Goal: Transaction & Acquisition: Purchase product/service

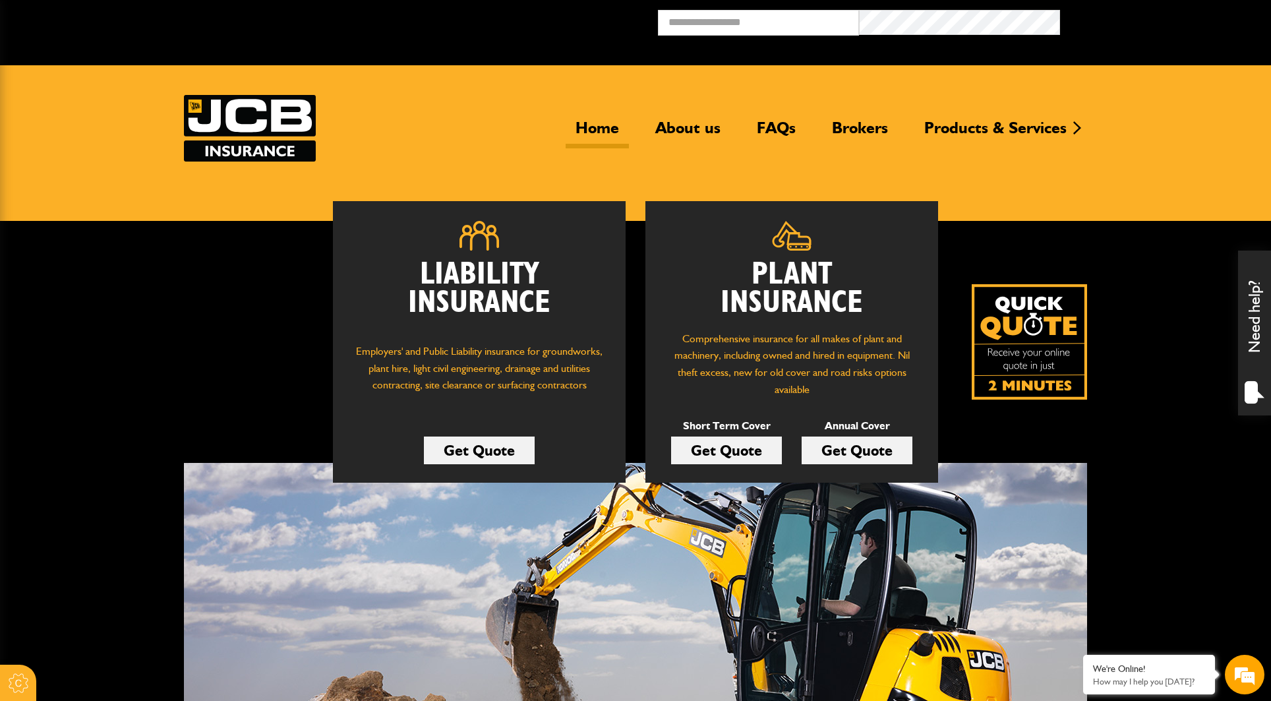
click at [747, 453] on link "Get Quote" at bounding box center [726, 450] width 111 height 28
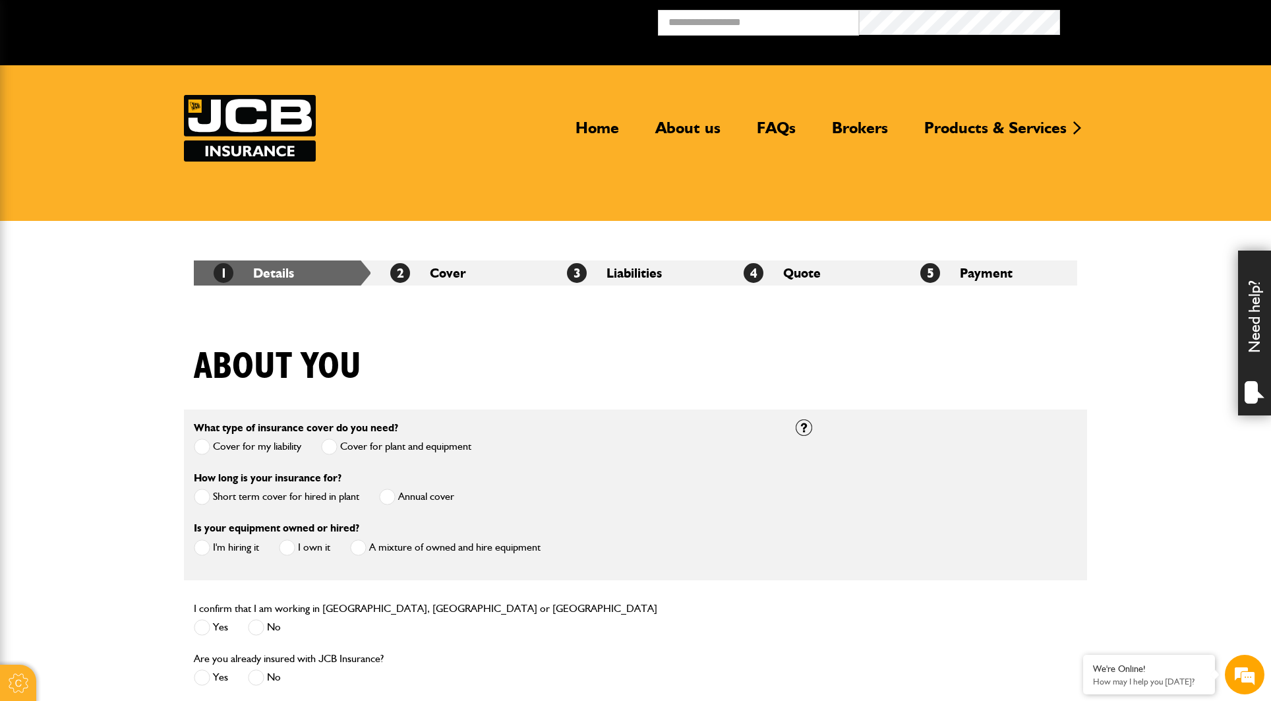
click at [204, 496] on span at bounding box center [202, 496] width 16 height 16
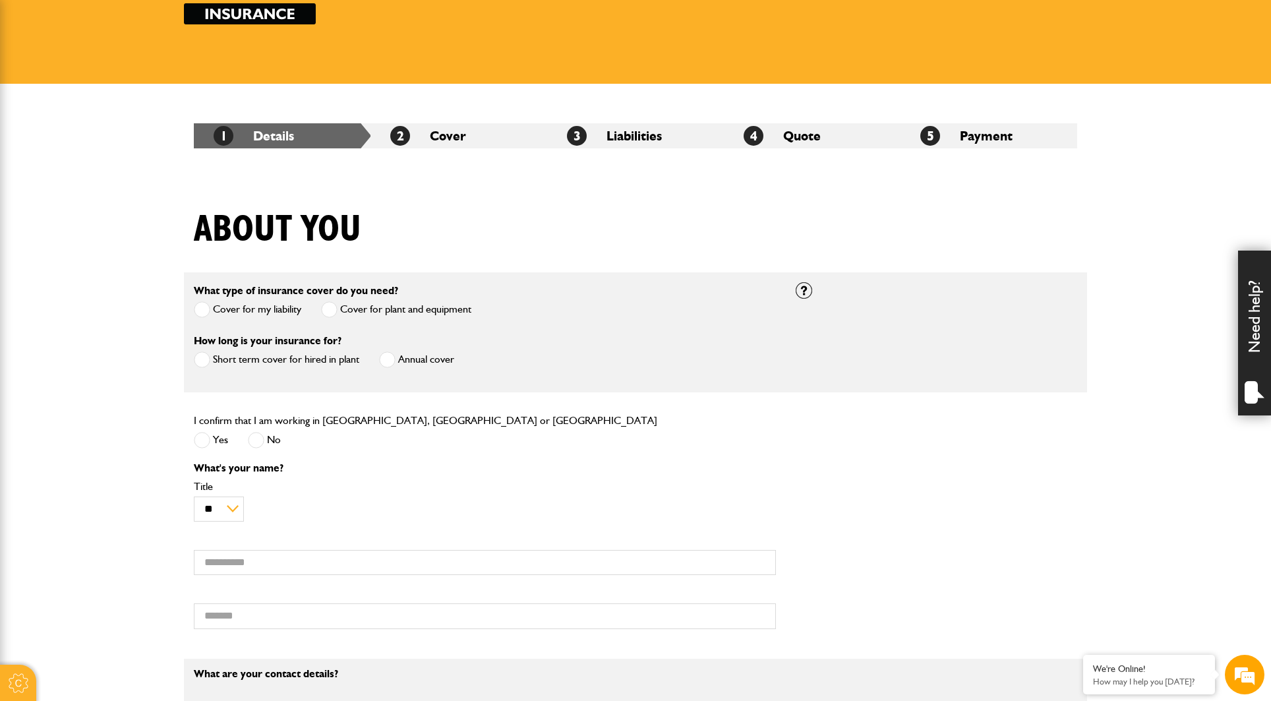
scroll to position [181, 0]
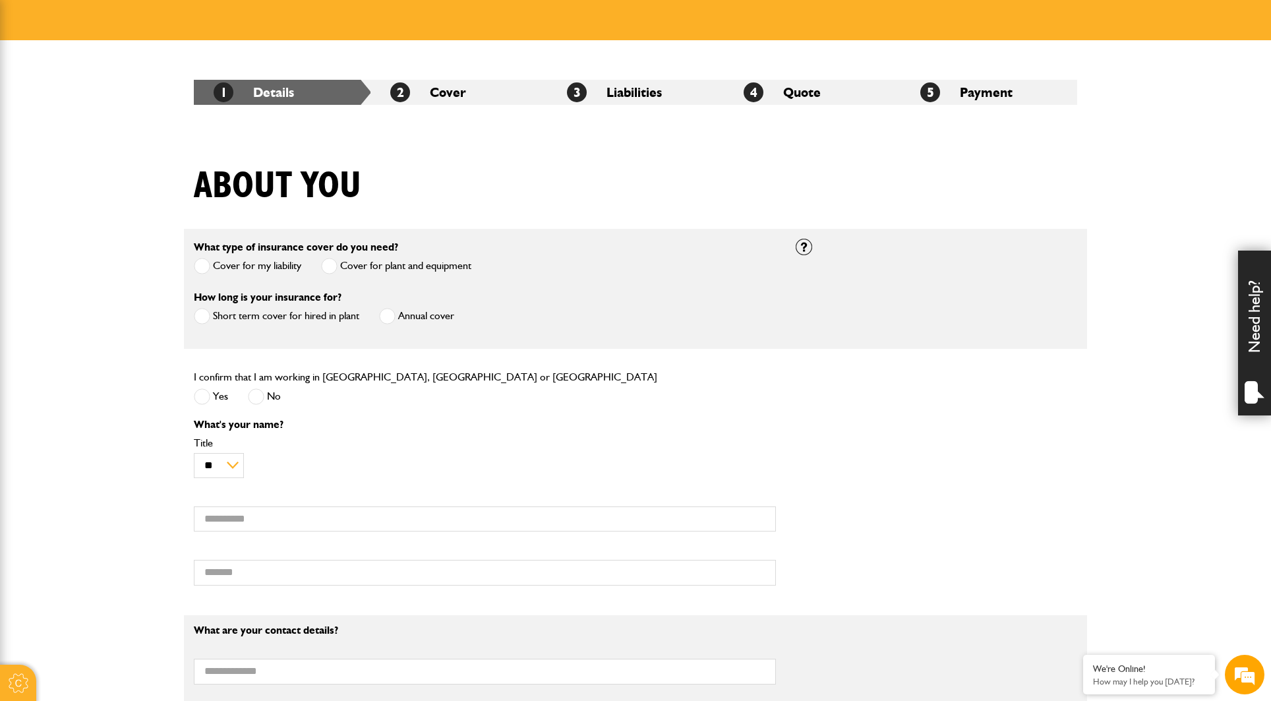
click at [201, 397] on span at bounding box center [202, 396] width 16 height 16
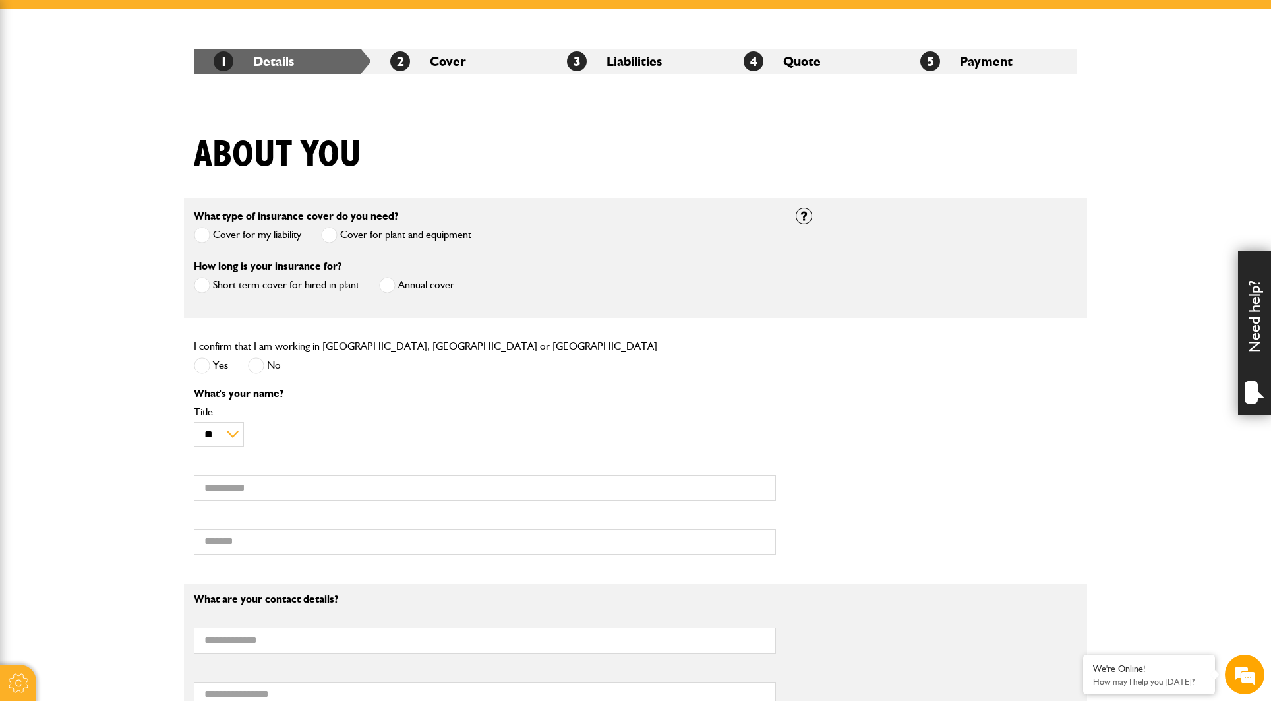
scroll to position [258, 0]
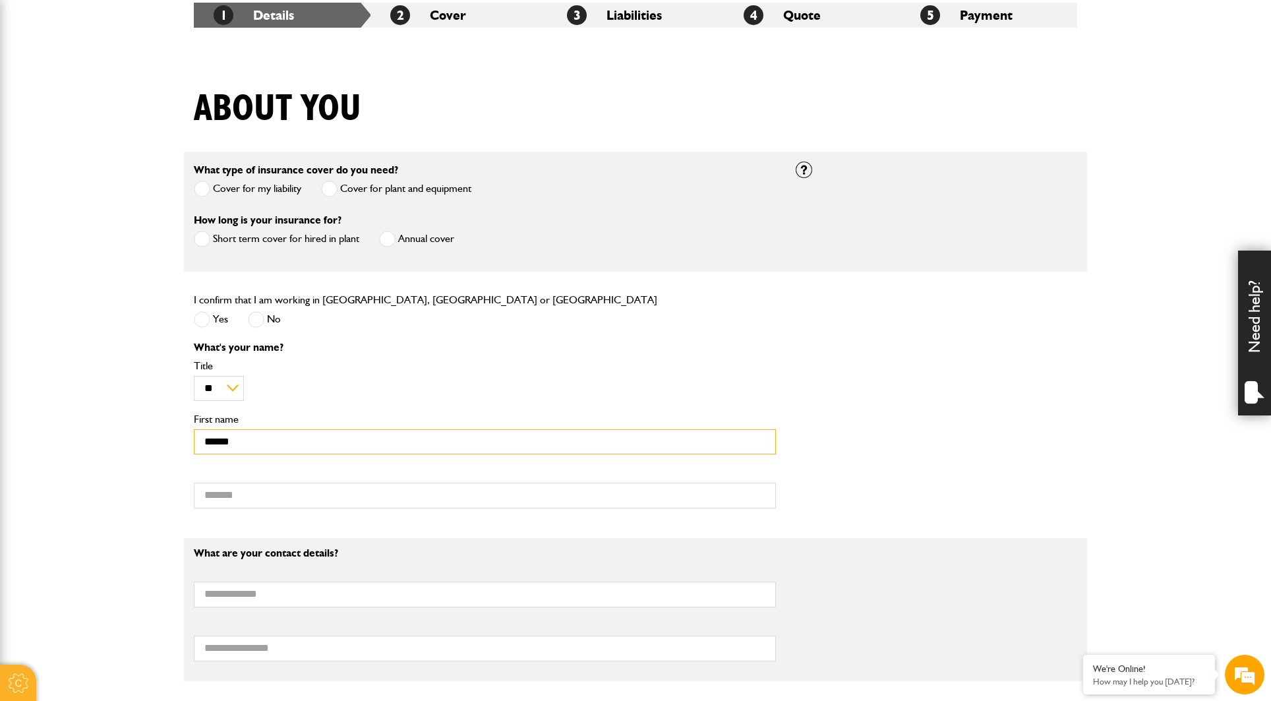
type input "******"
click at [150, 465] on body "Cookie Options You can control which cookies we use with the form below. Please…" at bounding box center [635, 617] width 1271 height 1751
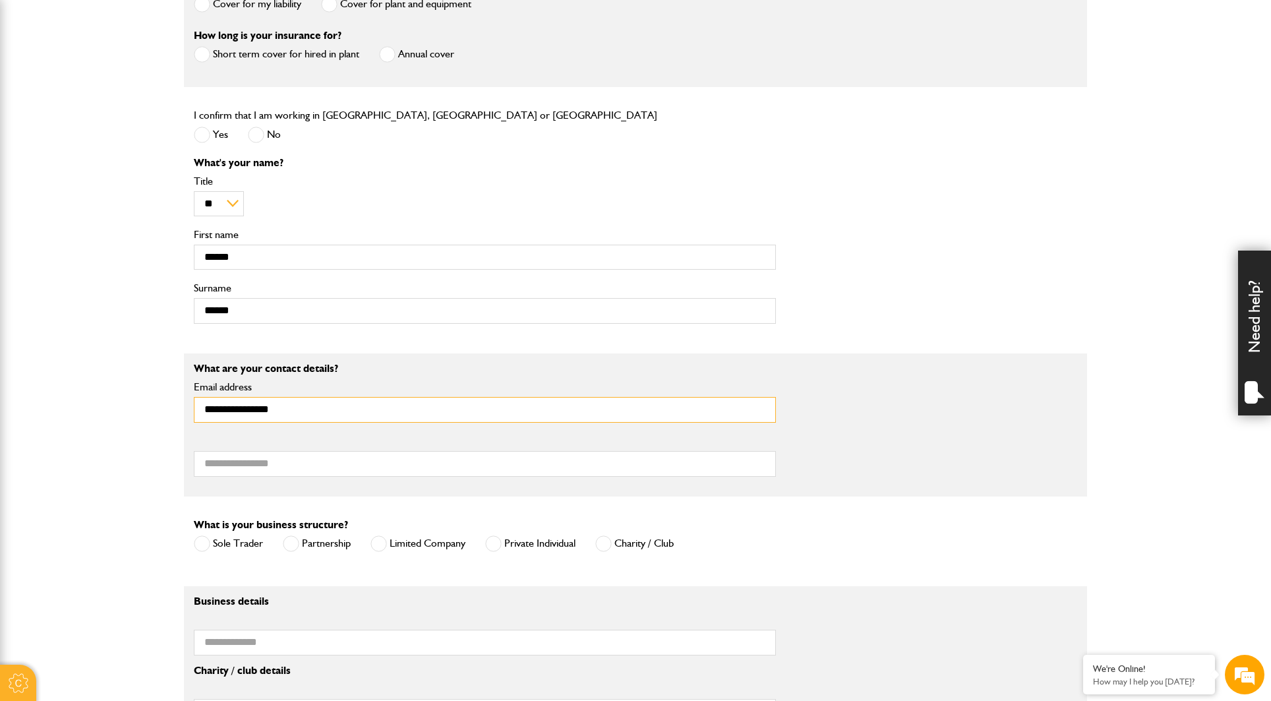
scroll to position [0, 0]
type input "**********"
click at [77, 506] on body "Cookie Options You can control which cookies we use with the form below. Please…" at bounding box center [635, 433] width 1271 height 1751
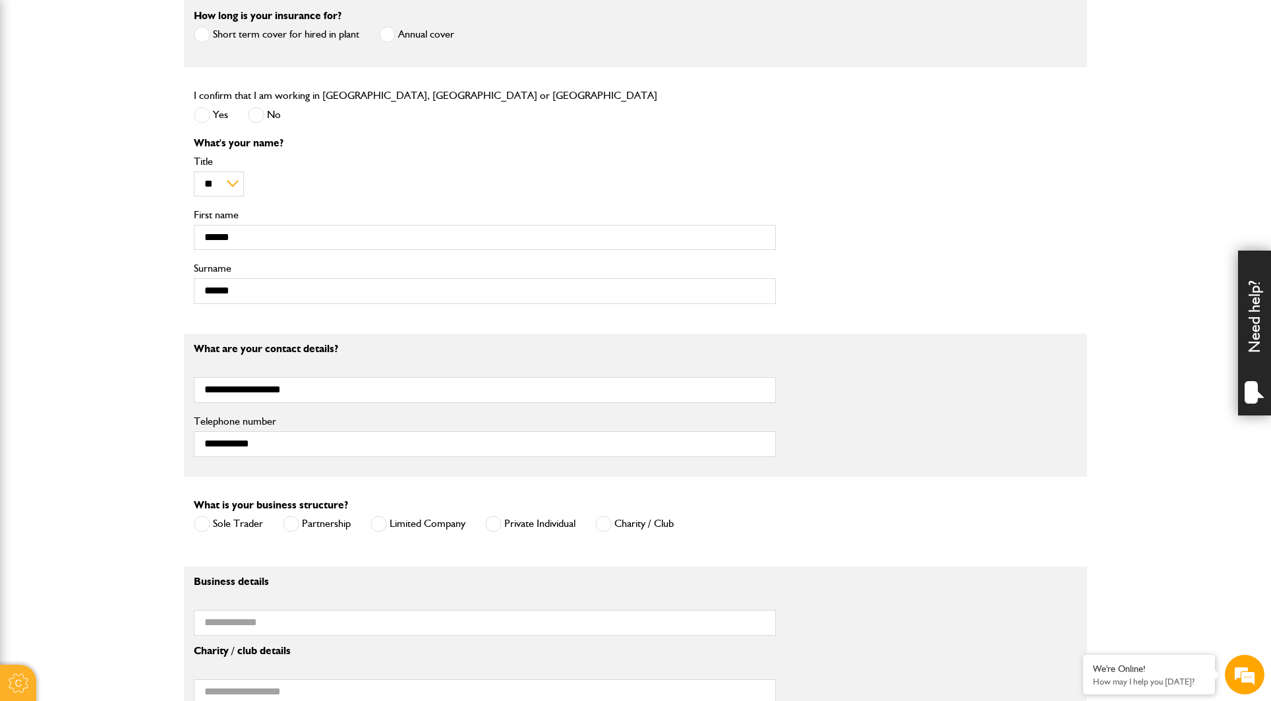
scroll to position [577, 0]
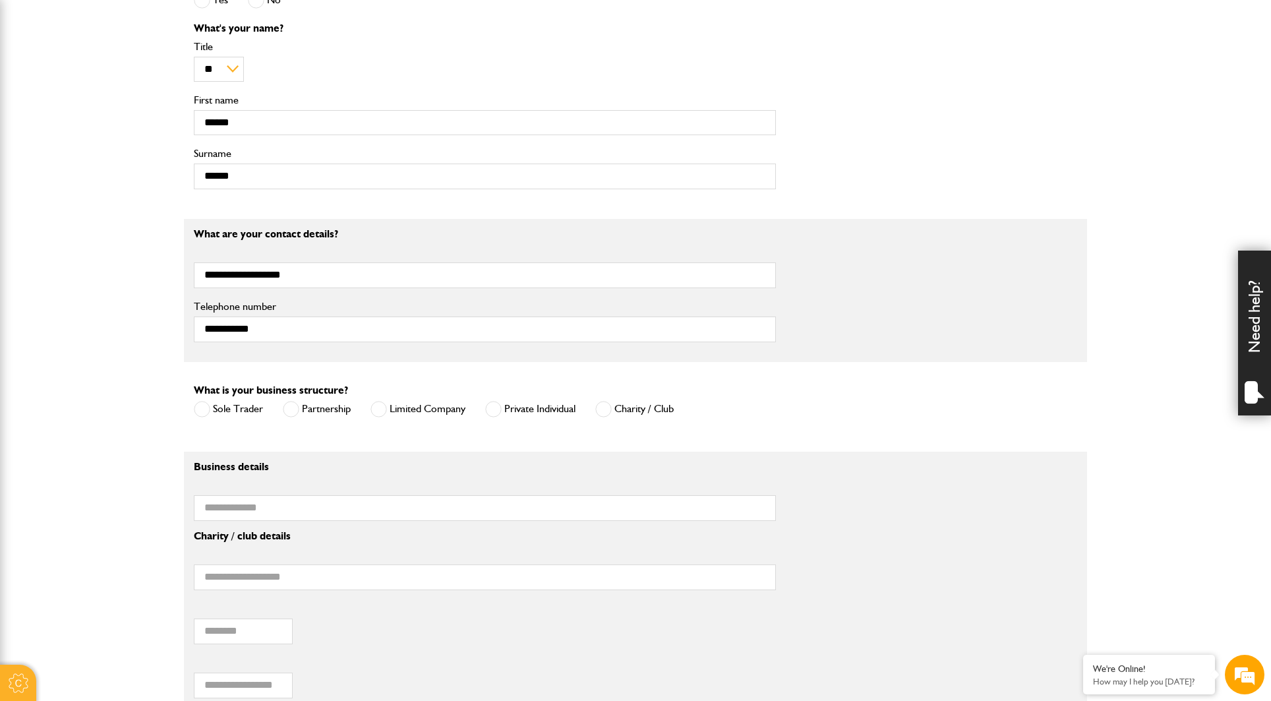
click at [496, 408] on span at bounding box center [493, 409] width 16 height 16
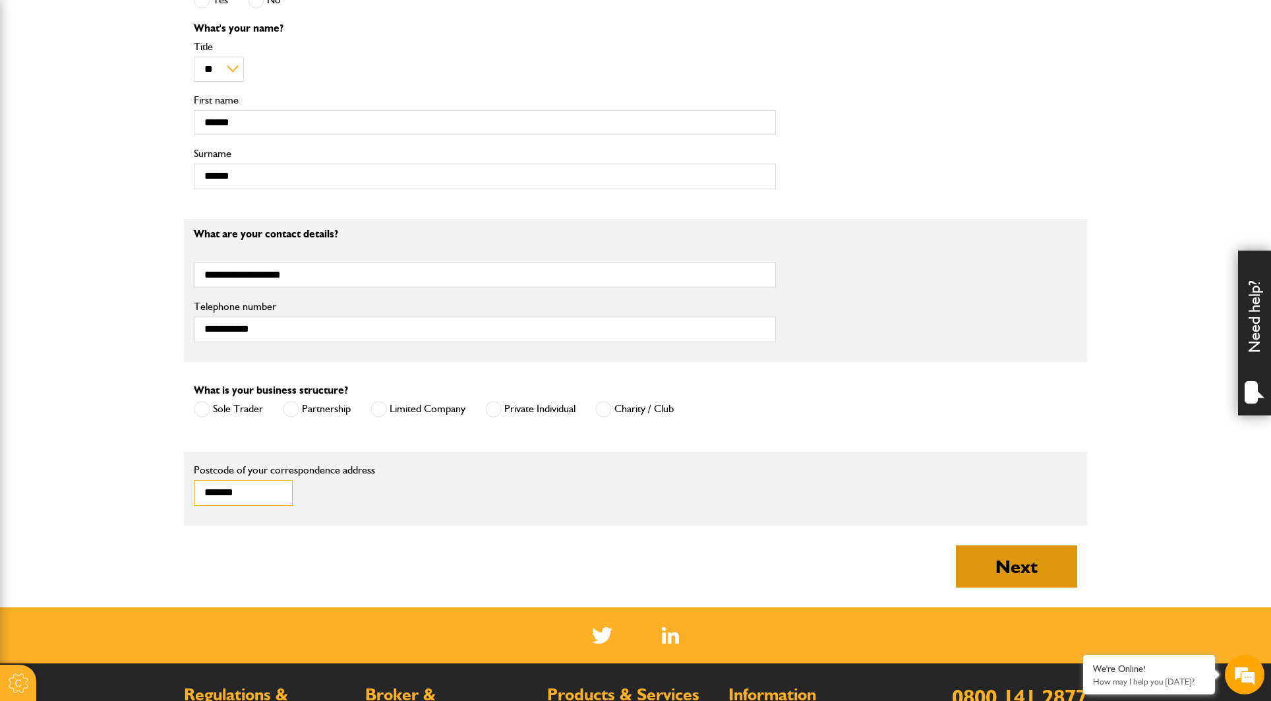
type input "*******"
click at [983, 554] on button "Next" at bounding box center [1016, 566] width 121 height 42
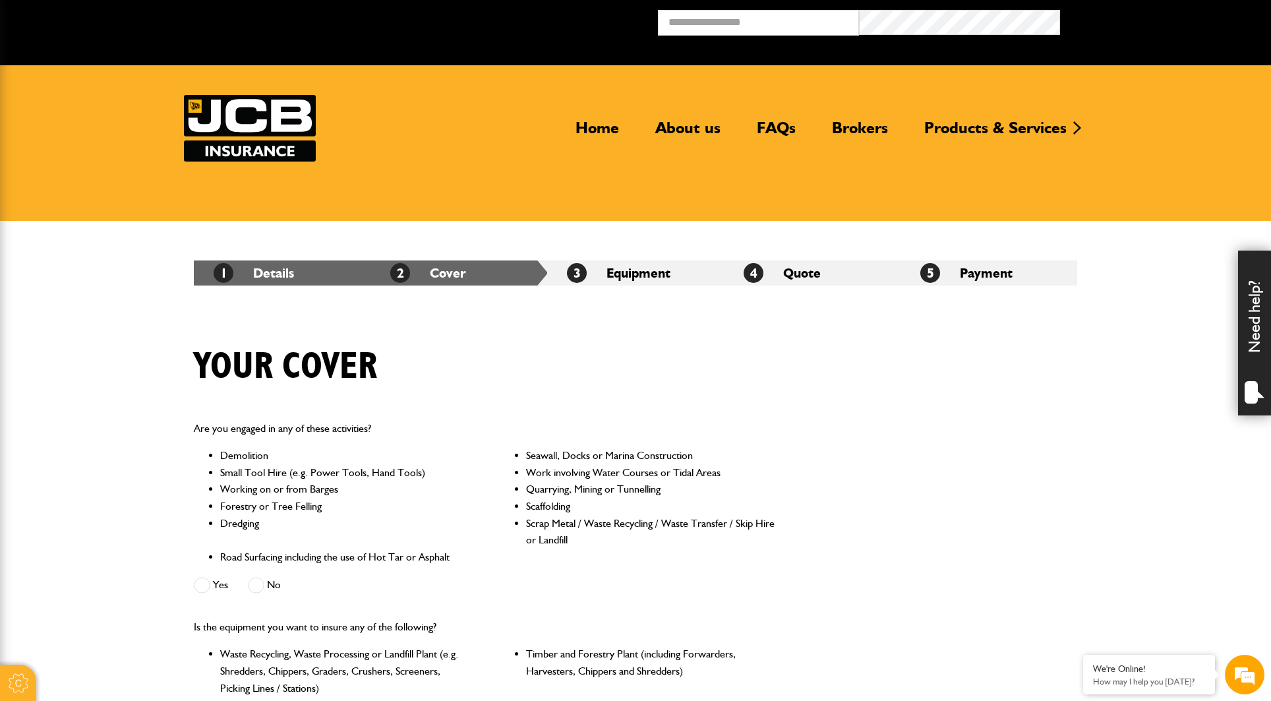
scroll to position [61, 0]
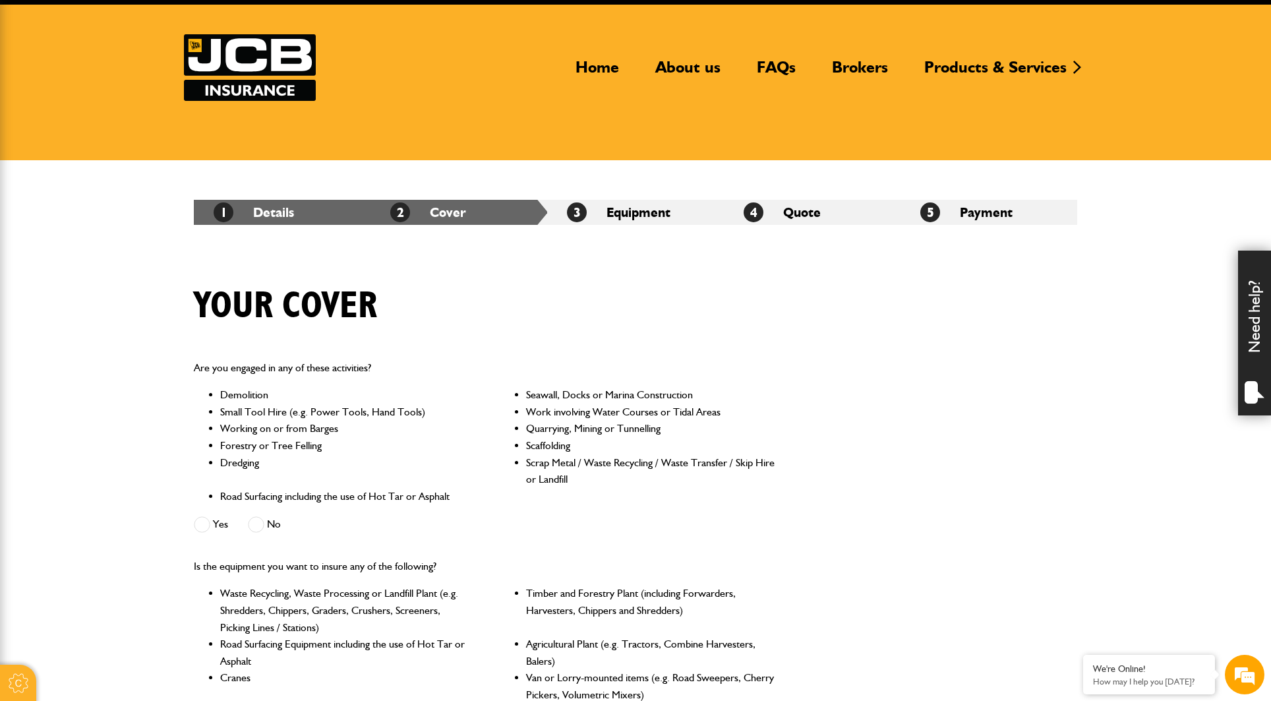
click at [258, 521] on span at bounding box center [256, 524] width 16 height 16
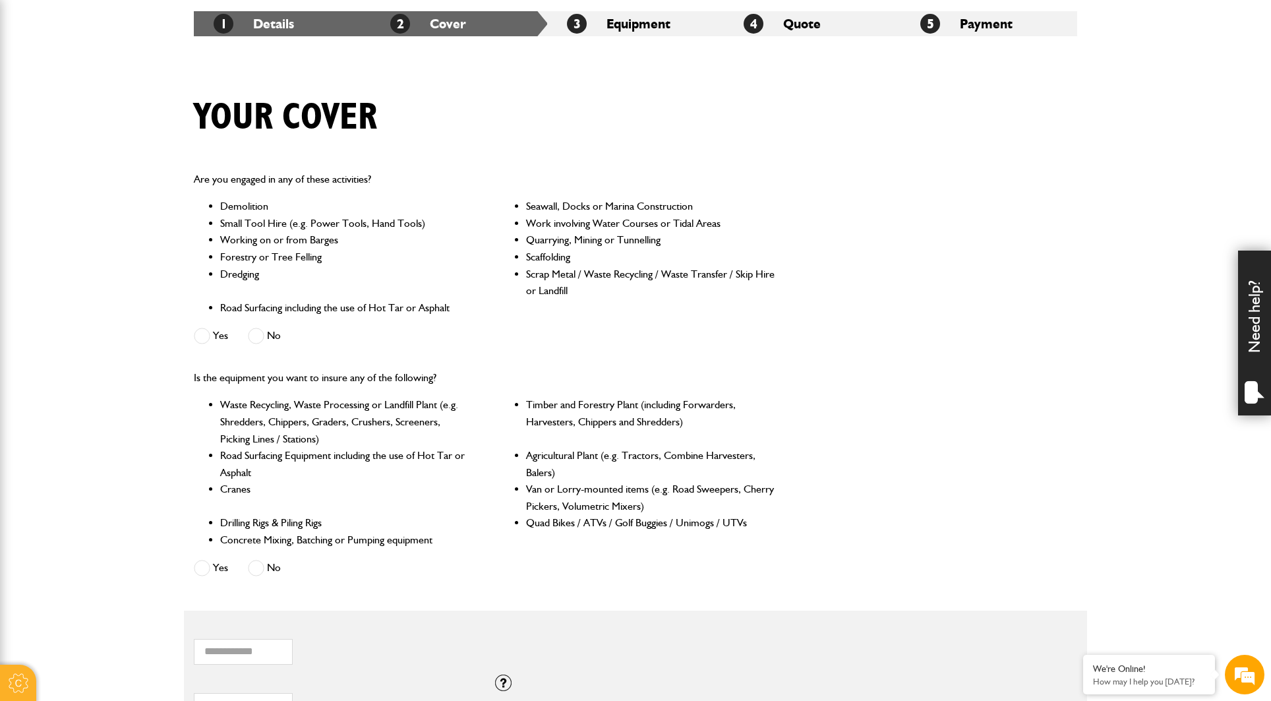
scroll to position [314, 0]
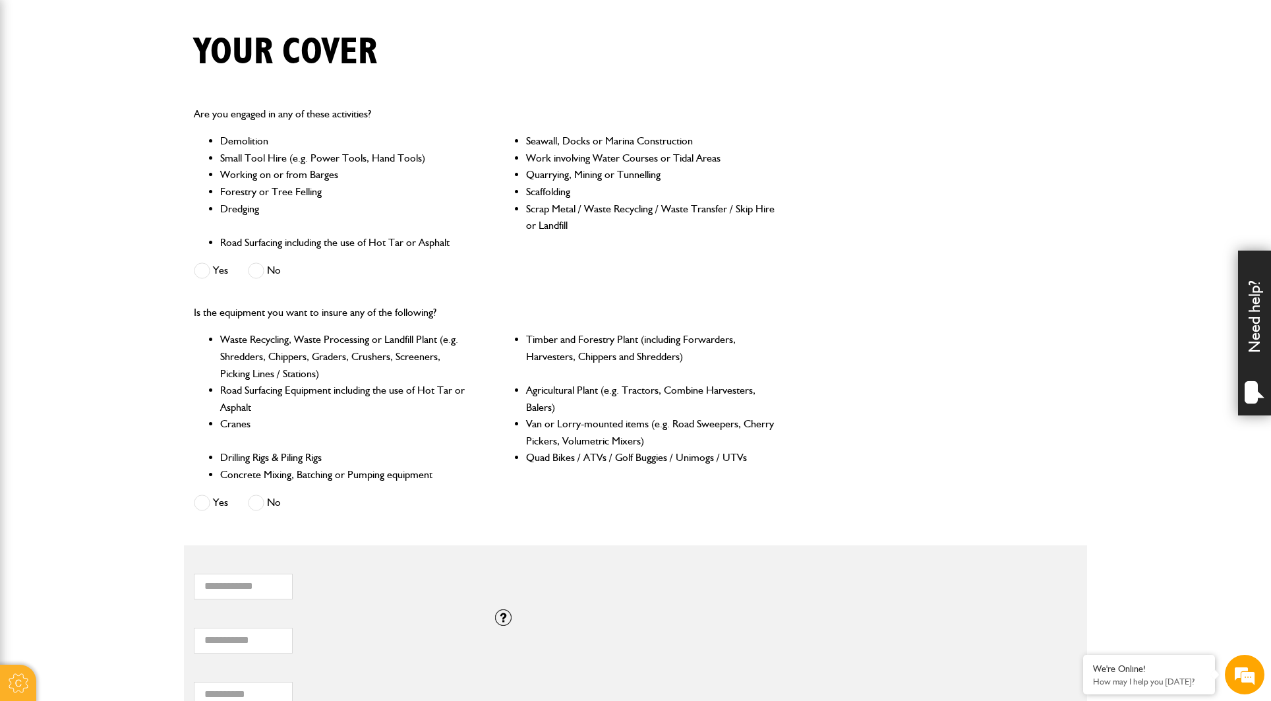
click at [256, 494] on span at bounding box center [256, 502] width 16 height 16
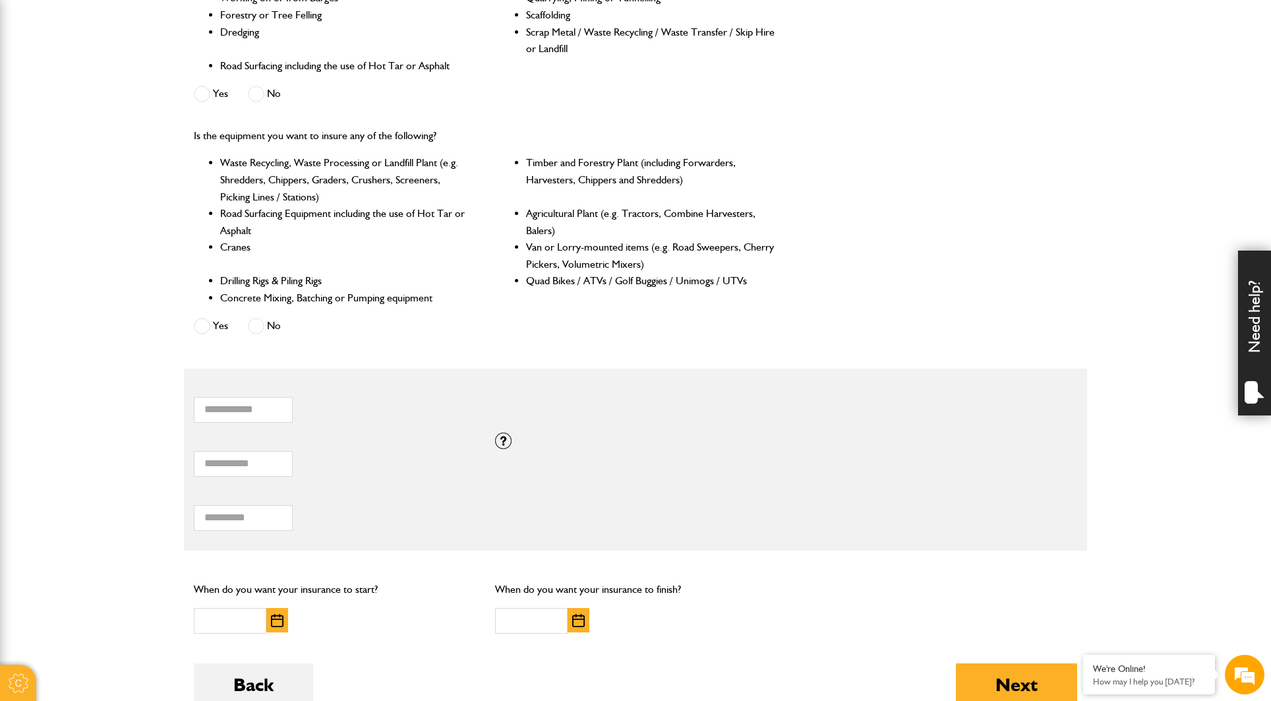
scroll to position [519, 0]
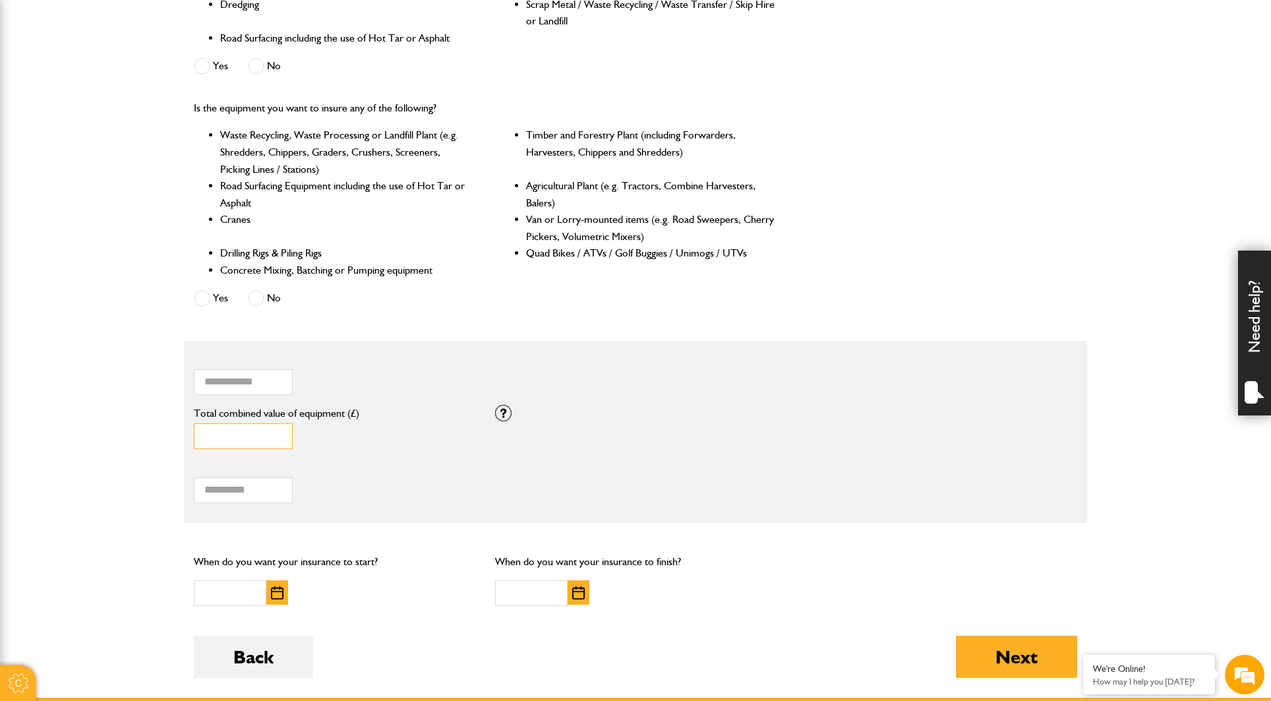
drag, startPoint x: 224, startPoint y: 430, endPoint x: 131, endPoint y: 417, distance: 93.9
click at [131, 417] on body "Cookie Options You can control which cookies we use with the form below. Please…" at bounding box center [635, 276] width 1271 height 1591
type input "*****"
click at [74, 433] on body "Cookie Options You can control which cookies we use with the form below. Please…" at bounding box center [635, 276] width 1271 height 1591
click at [241, 484] on input "Total hiring fees" at bounding box center [243, 490] width 99 height 26
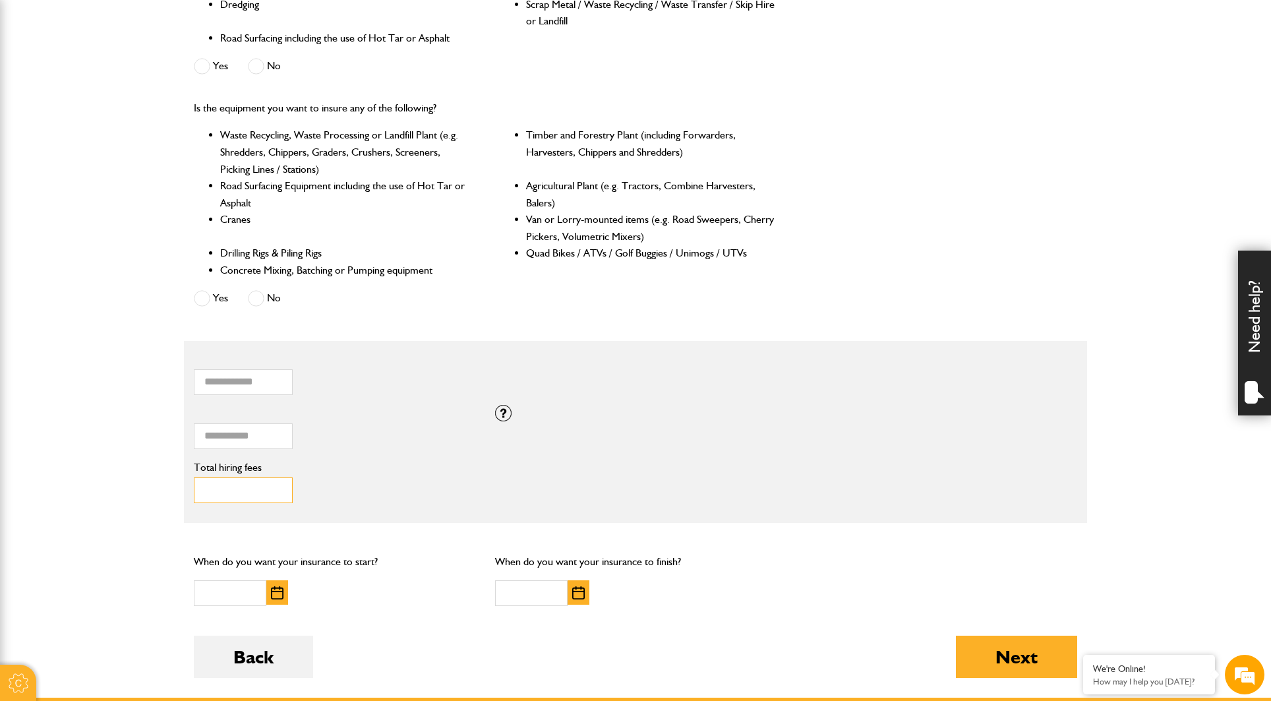
type input "***"
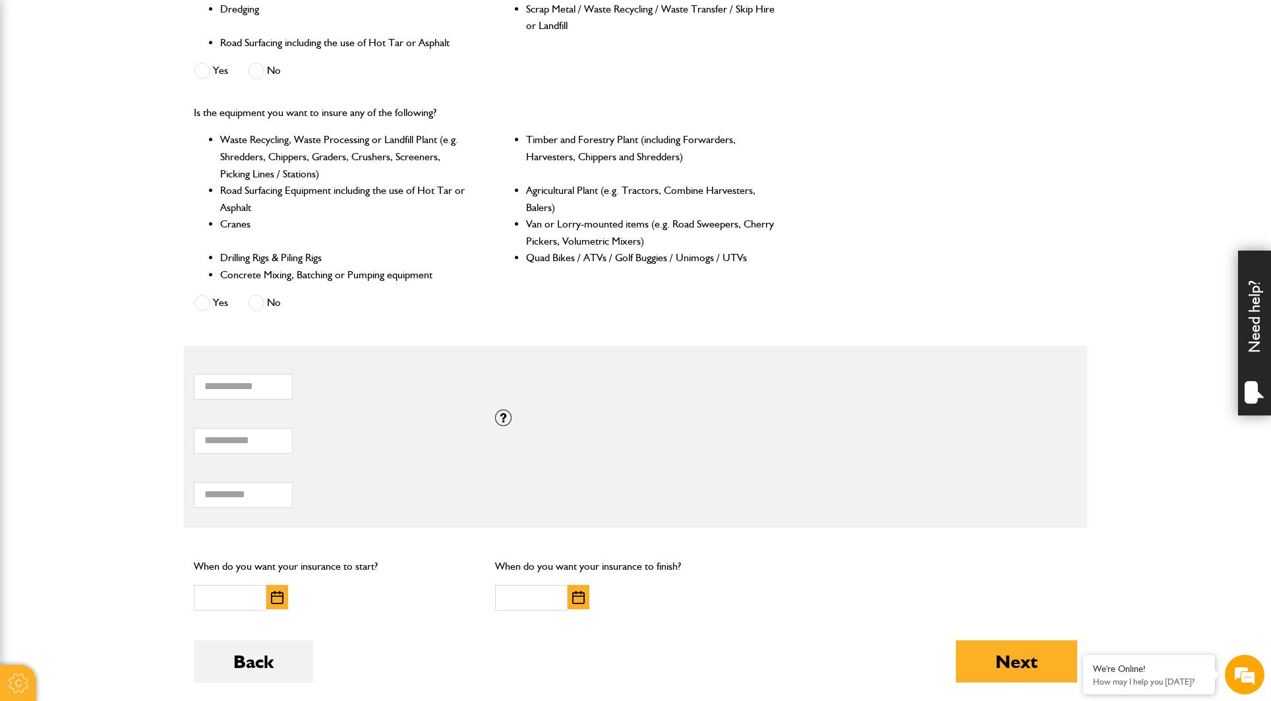
click at [179, 506] on body "Cookie Options You can control which cookies we use with the form below. Please…" at bounding box center [635, 281] width 1271 height 1591
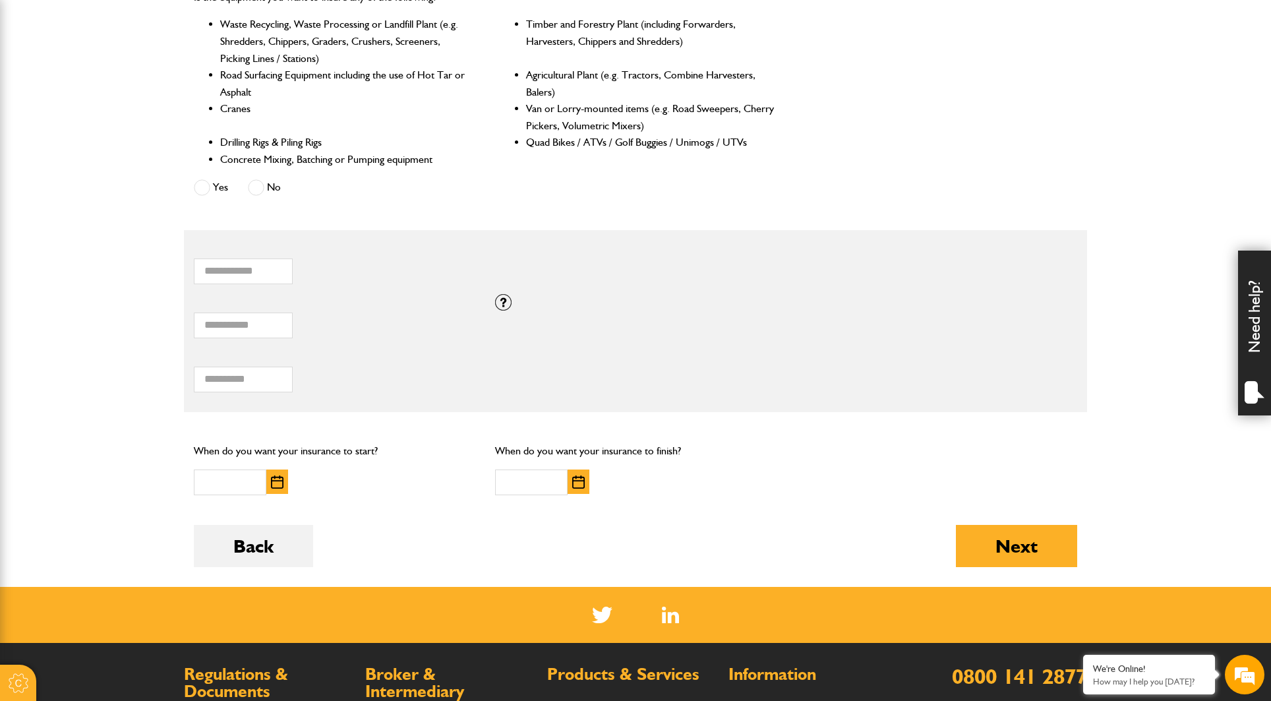
scroll to position [669, 0]
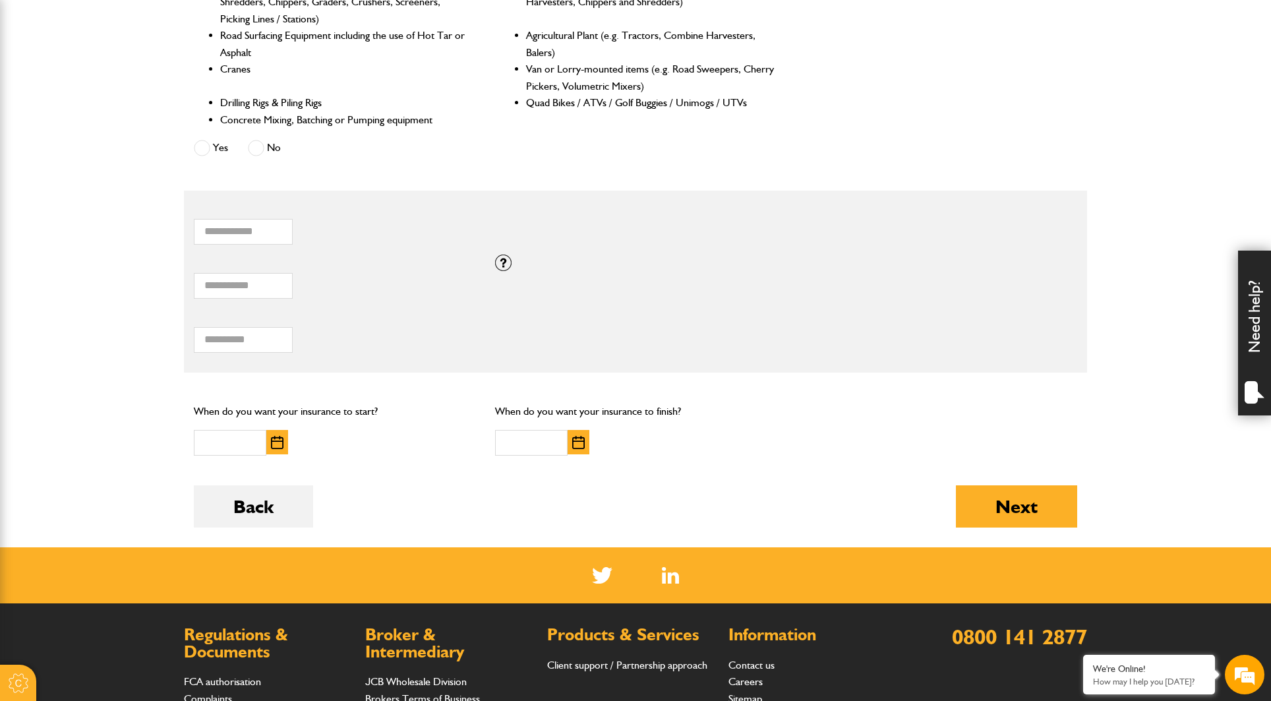
click at [274, 436] on img "button" at bounding box center [277, 442] width 13 height 13
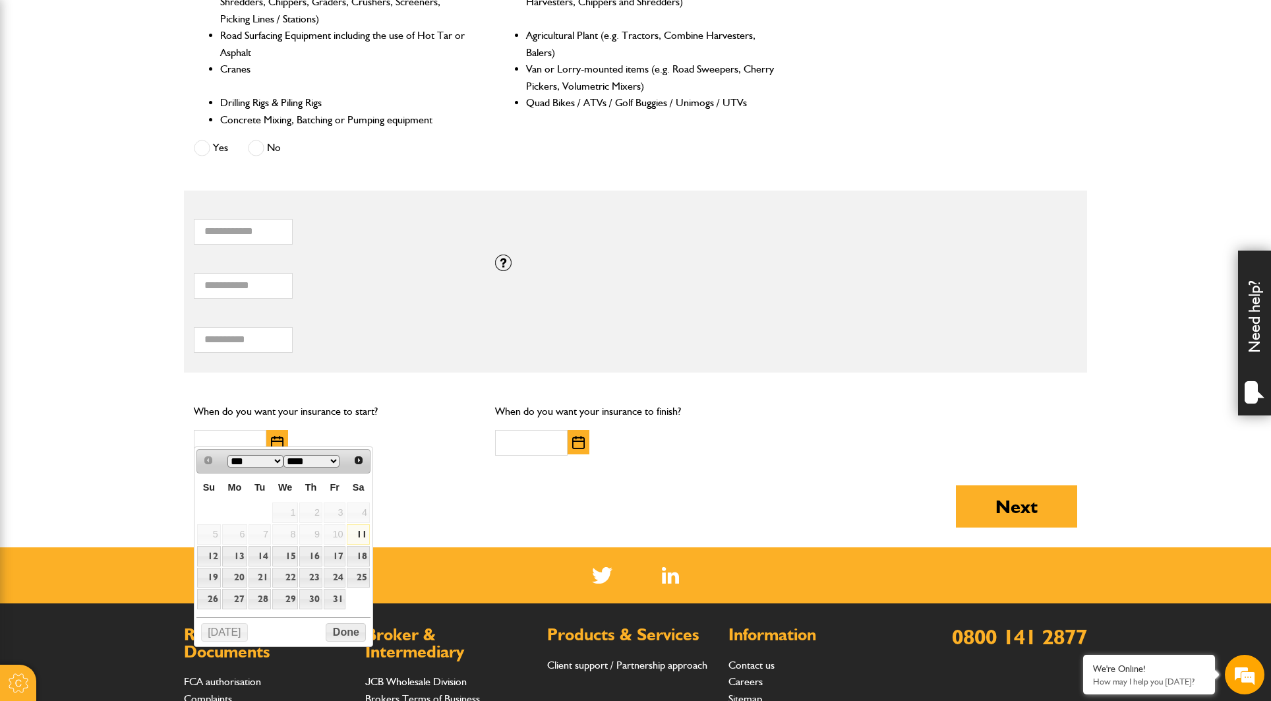
click at [363, 533] on link "11" at bounding box center [358, 534] width 22 height 20
type input "**********"
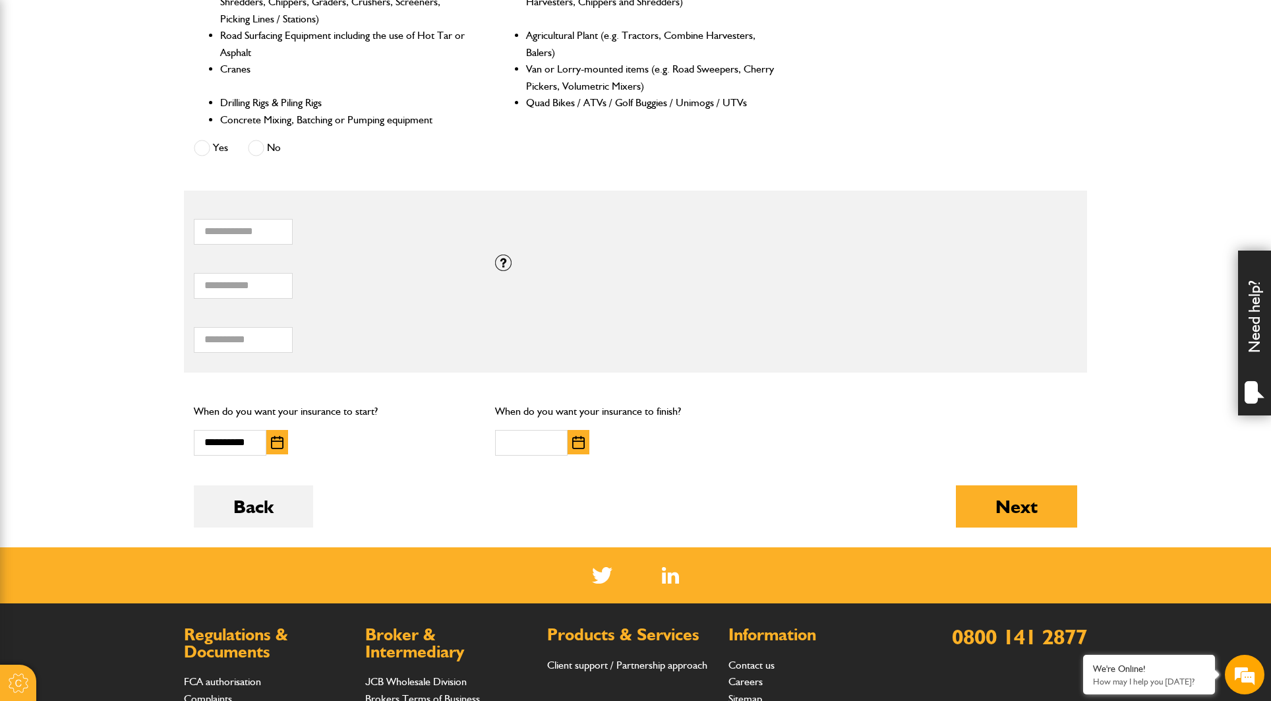
click at [567, 434] on button "button" at bounding box center [578, 442] width 22 height 24
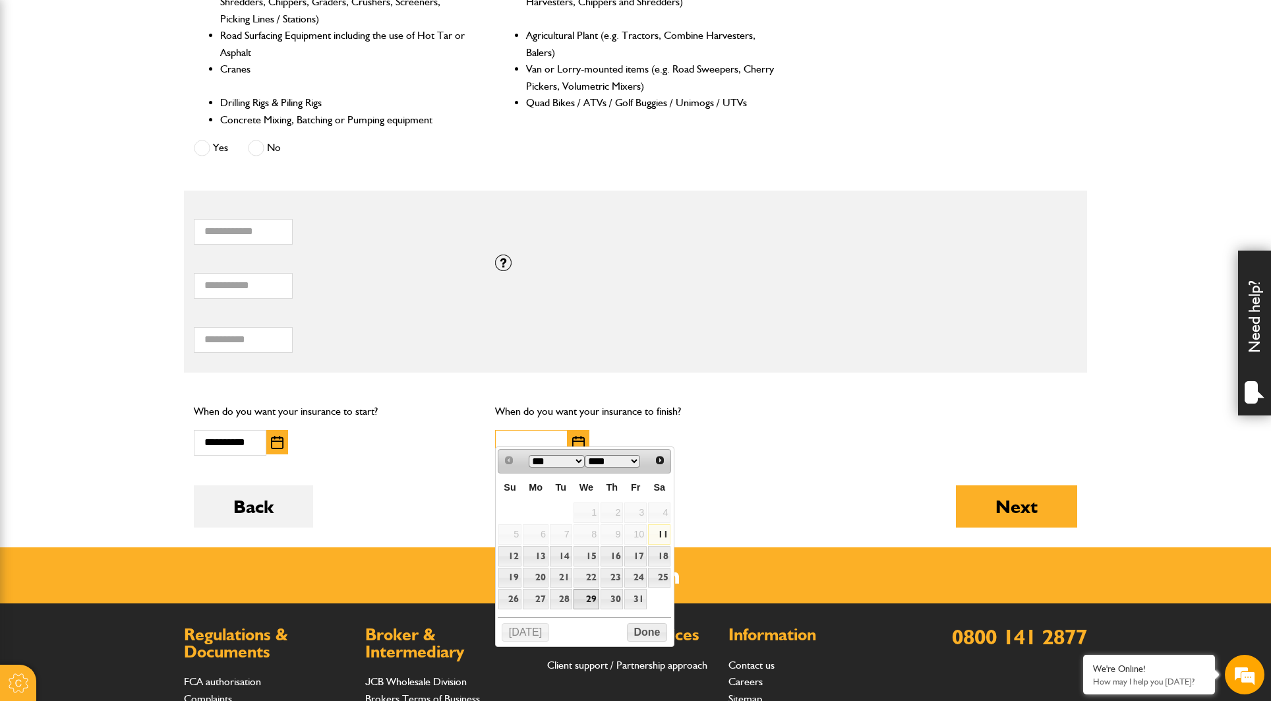
scroll to position [0, 0]
click at [656, 459] on span "Next" at bounding box center [660, 459] width 11 height 11
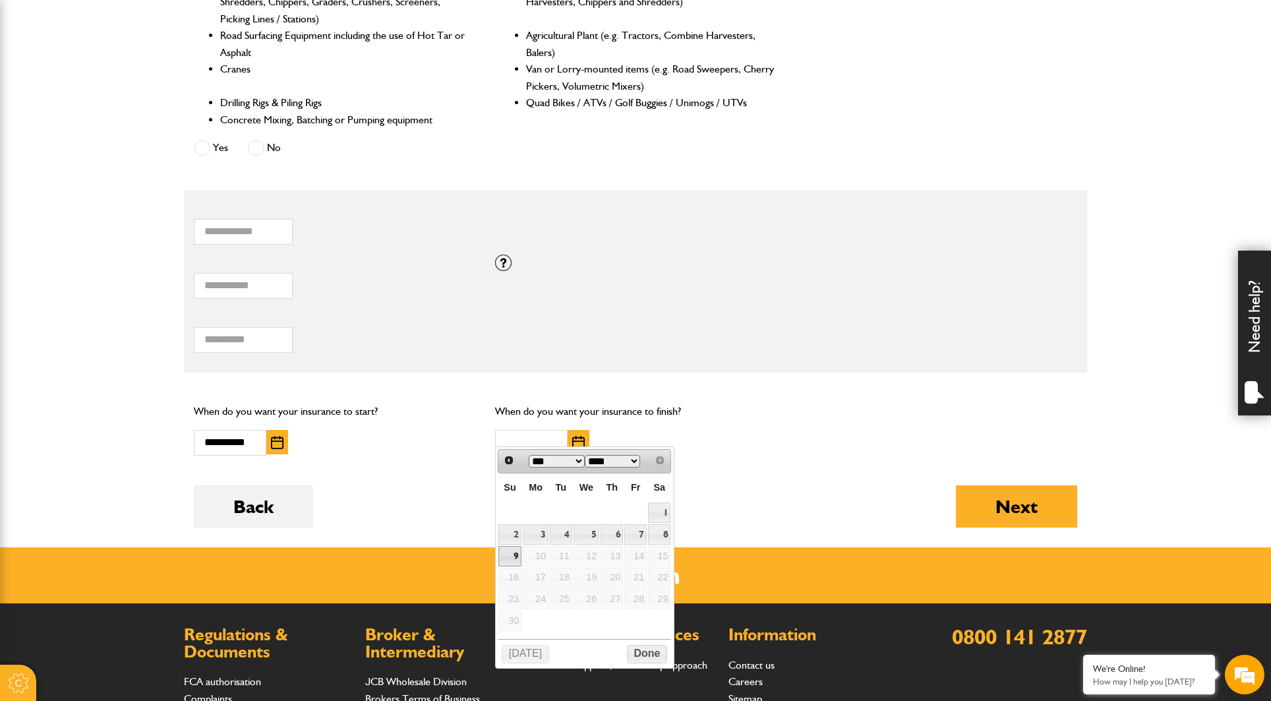
click at [510, 557] on link "9" at bounding box center [509, 556] width 23 height 20
type input "**********"
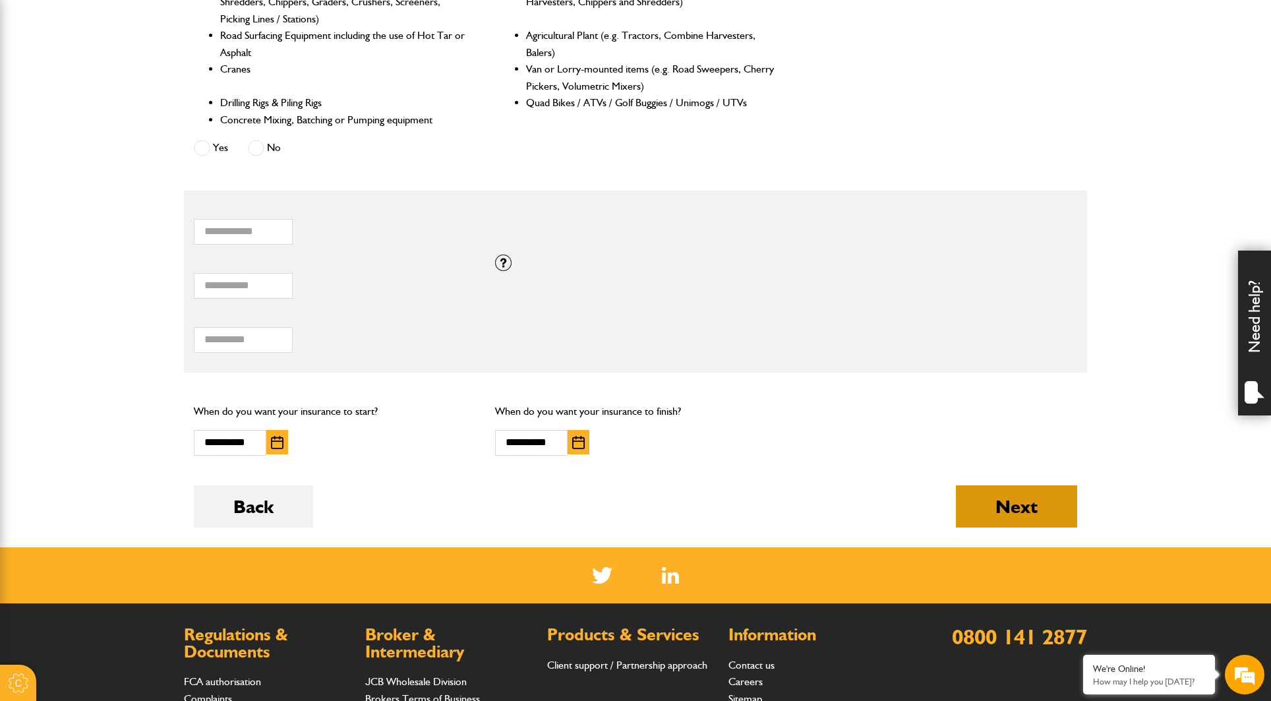
click at [1014, 496] on button "Next" at bounding box center [1016, 506] width 121 height 42
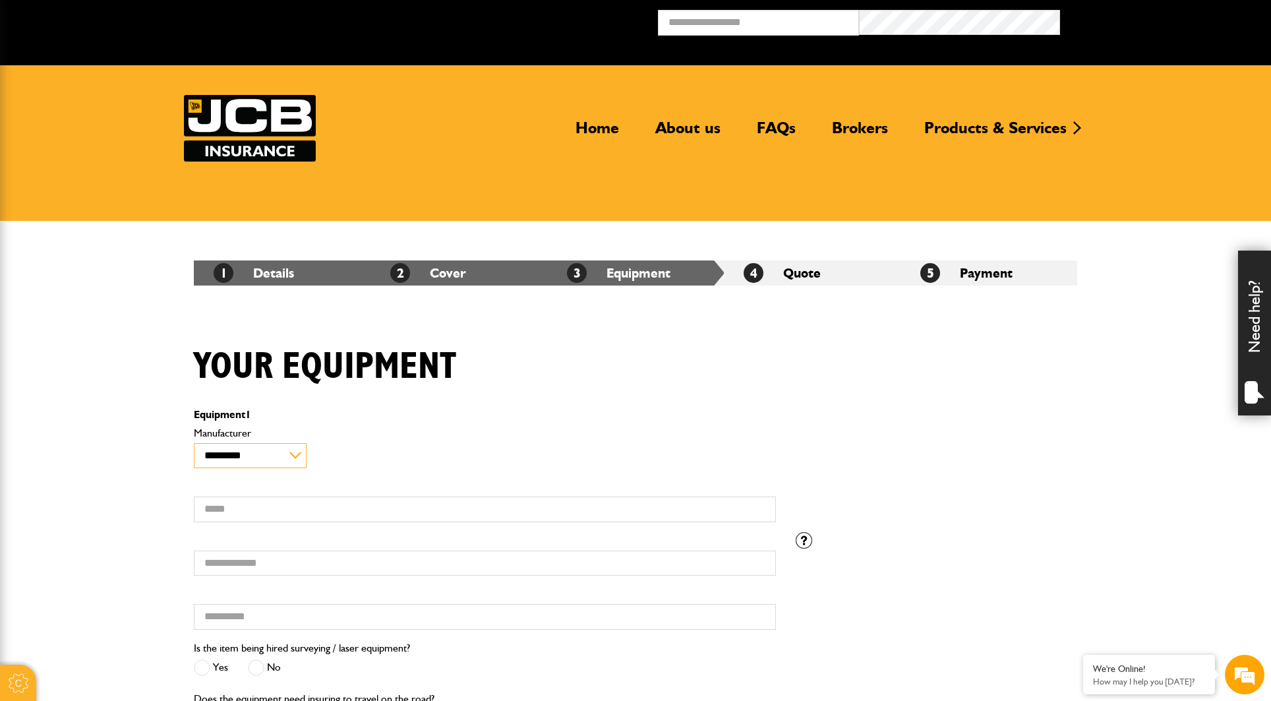
select select "**"
click at [229, 506] on input "Model" at bounding box center [485, 509] width 582 height 26
type input "**********"
click at [163, 506] on body "Cookie Options You can control which cookies we use with the form below. Please…" at bounding box center [635, 627] width 1271 height 1254
click at [233, 557] on input "Serial number" at bounding box center [485, 563] width 582 height 26
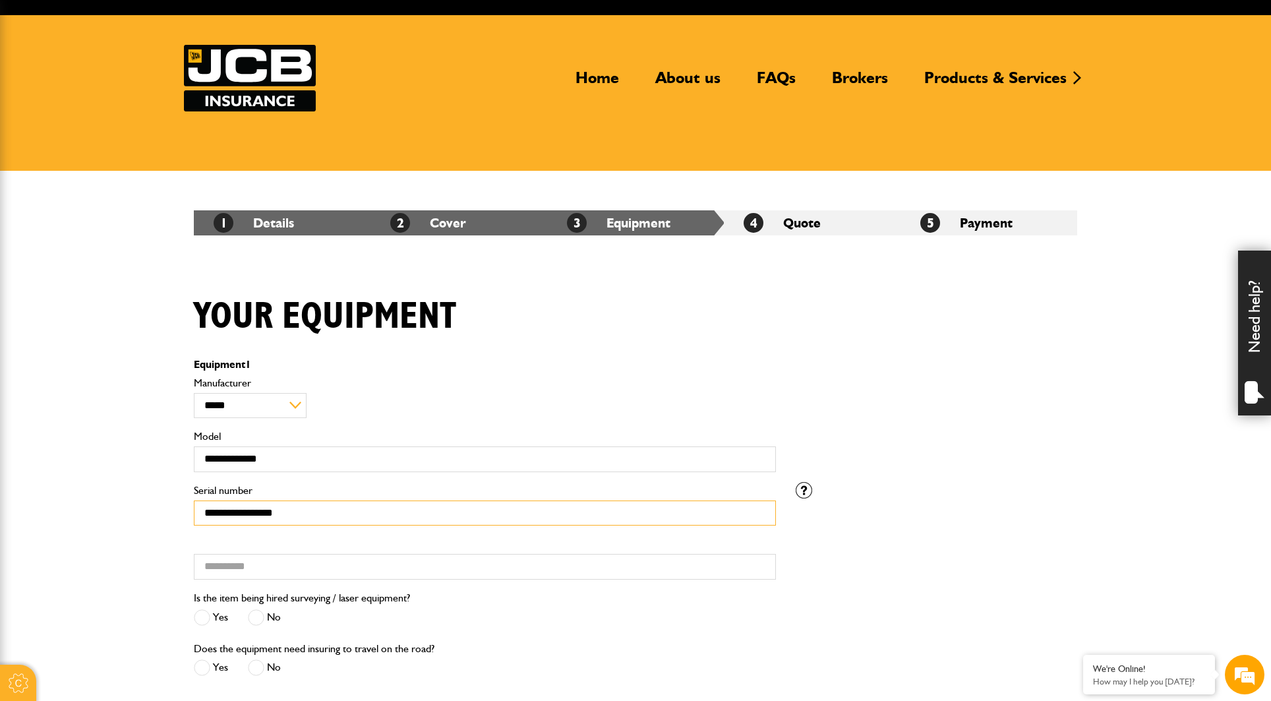
scroll to position [76, 0]
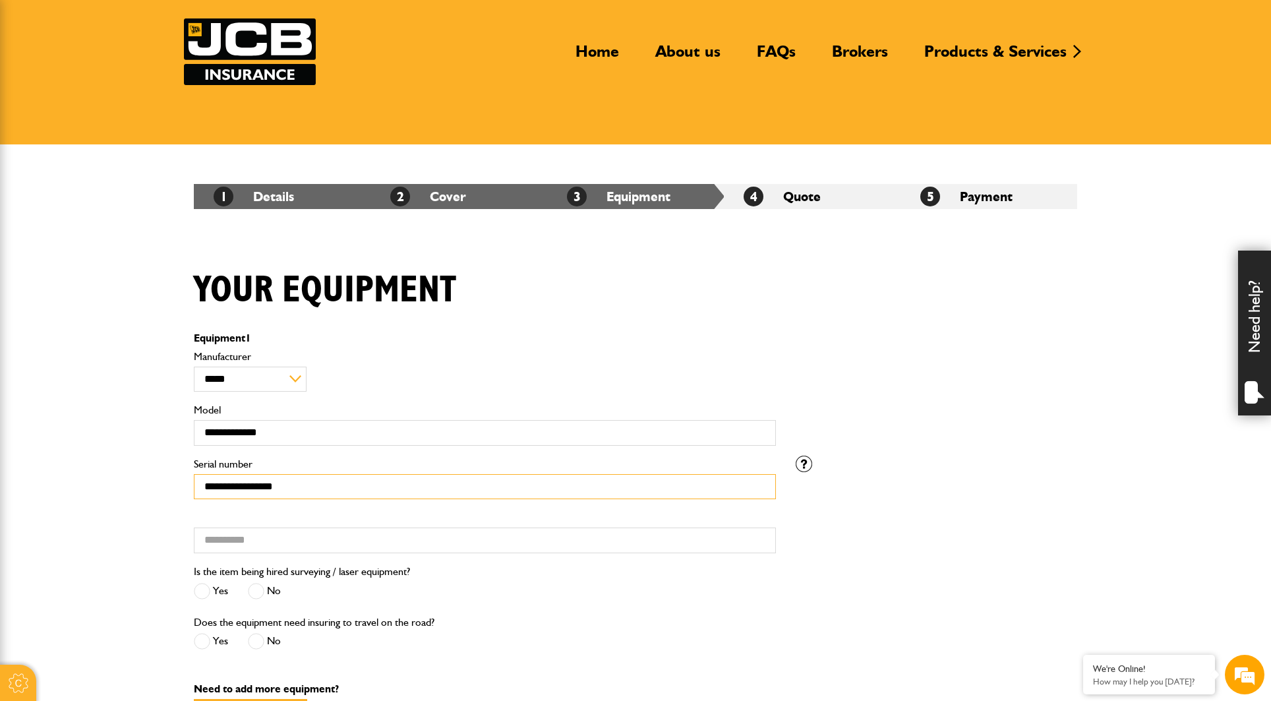
type input "**********"
click at [203, 537] on input "Hired from" at bounding box center [485, 540] width 582 height 26
type input "**********"
click at [76, 523] on body "Cookie Options You can control which cookies we use with the form below. Please…" at bounding box center [635, 551] width 1271 height 1254
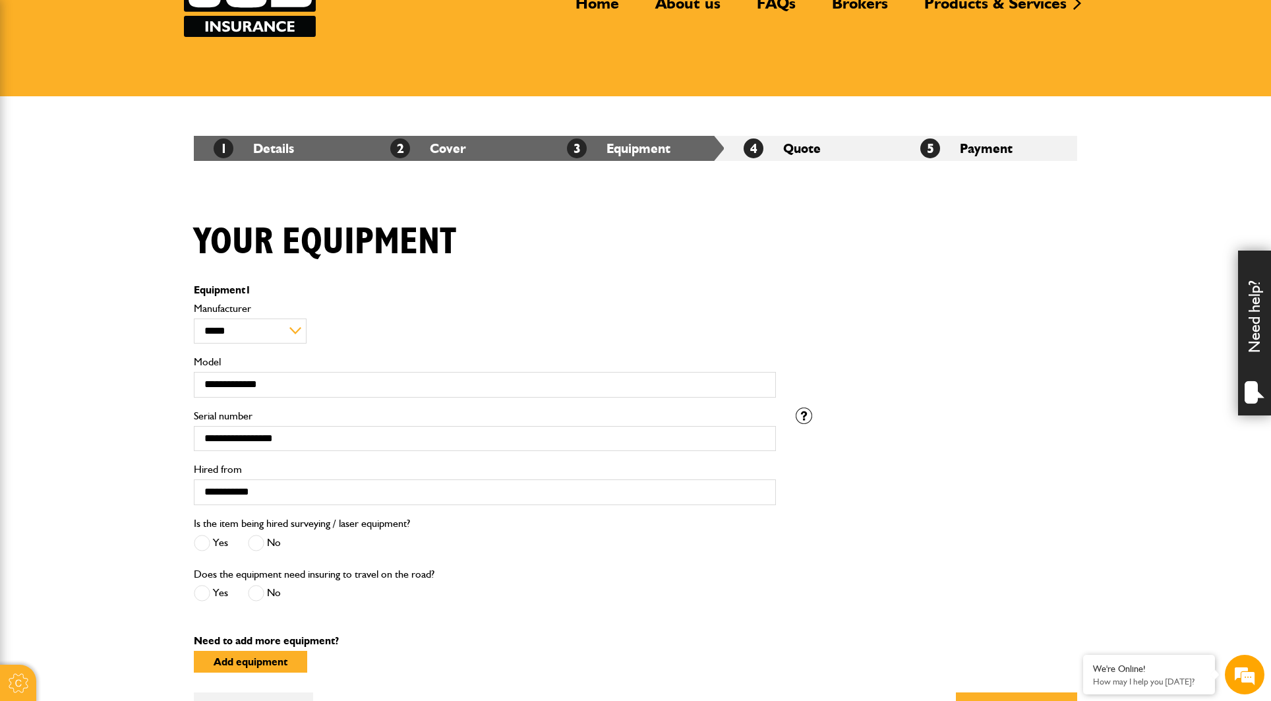
scroll to position [150, 0]
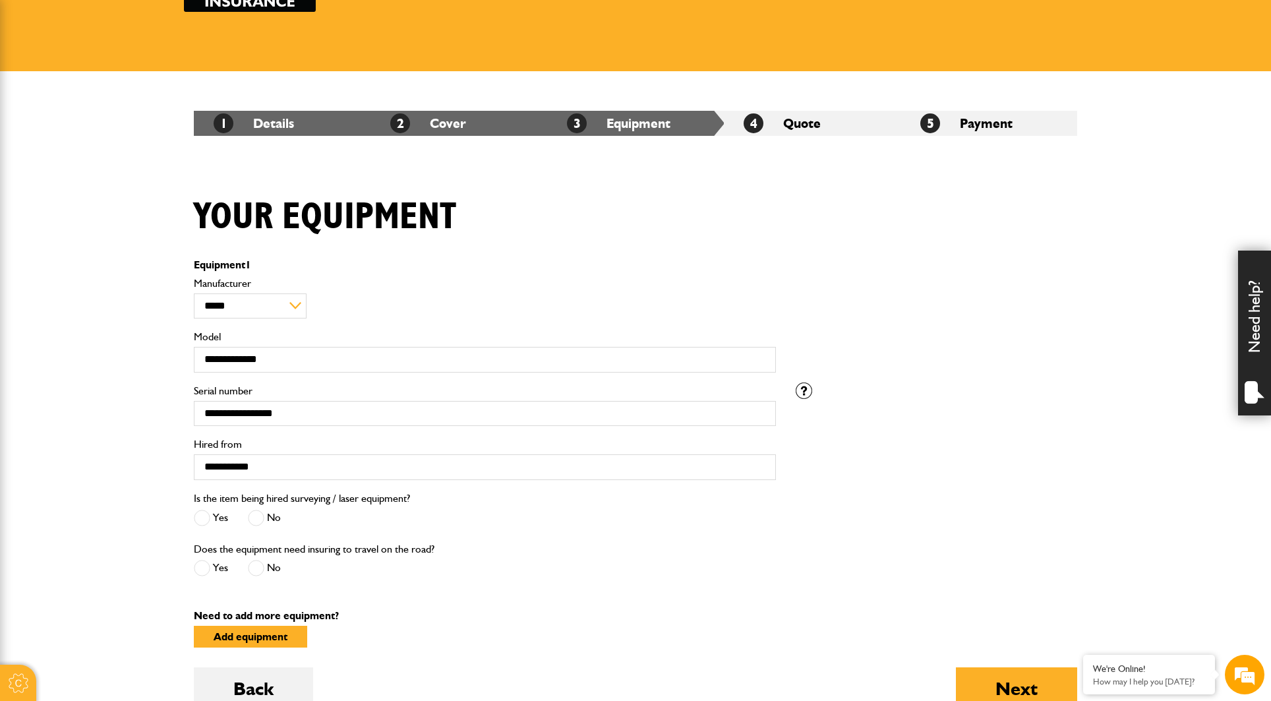
click at [257, 514] on span at bounding box center [256, 517] width 16 height 16
click at [257, 567] on span at bounding box center [256, 568] width 16 height 16
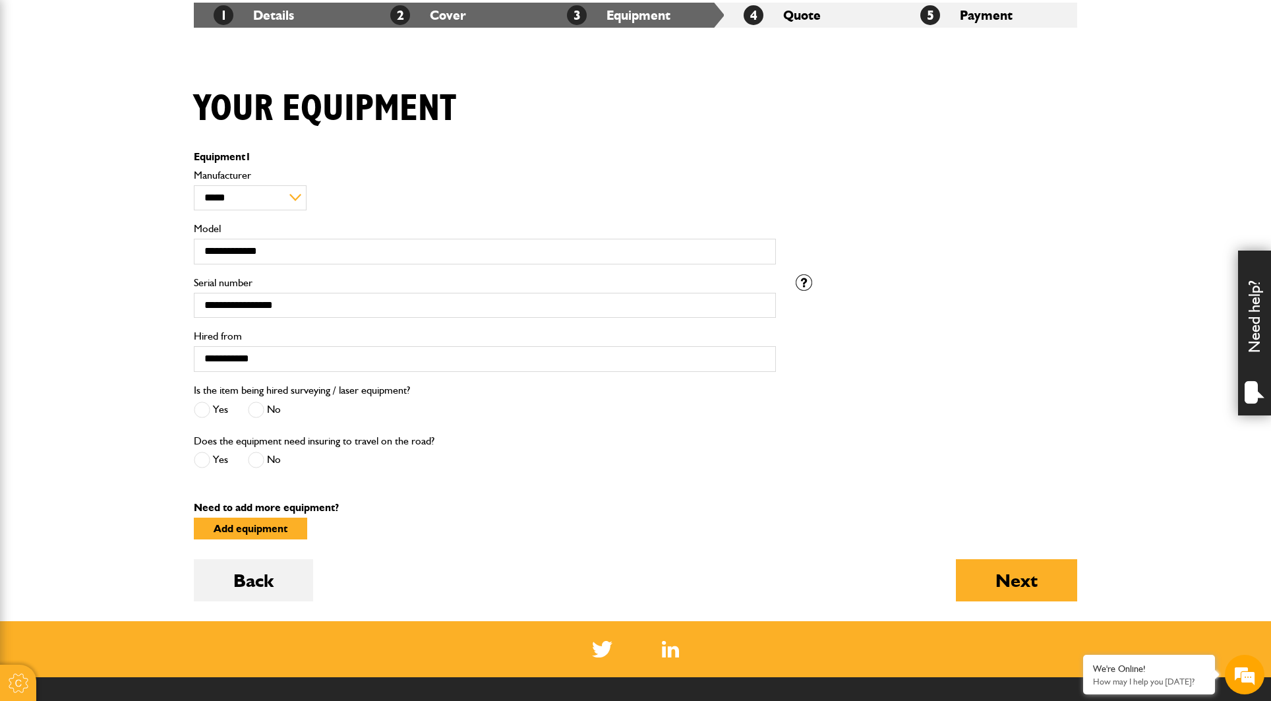
scroll to position [340, 0]
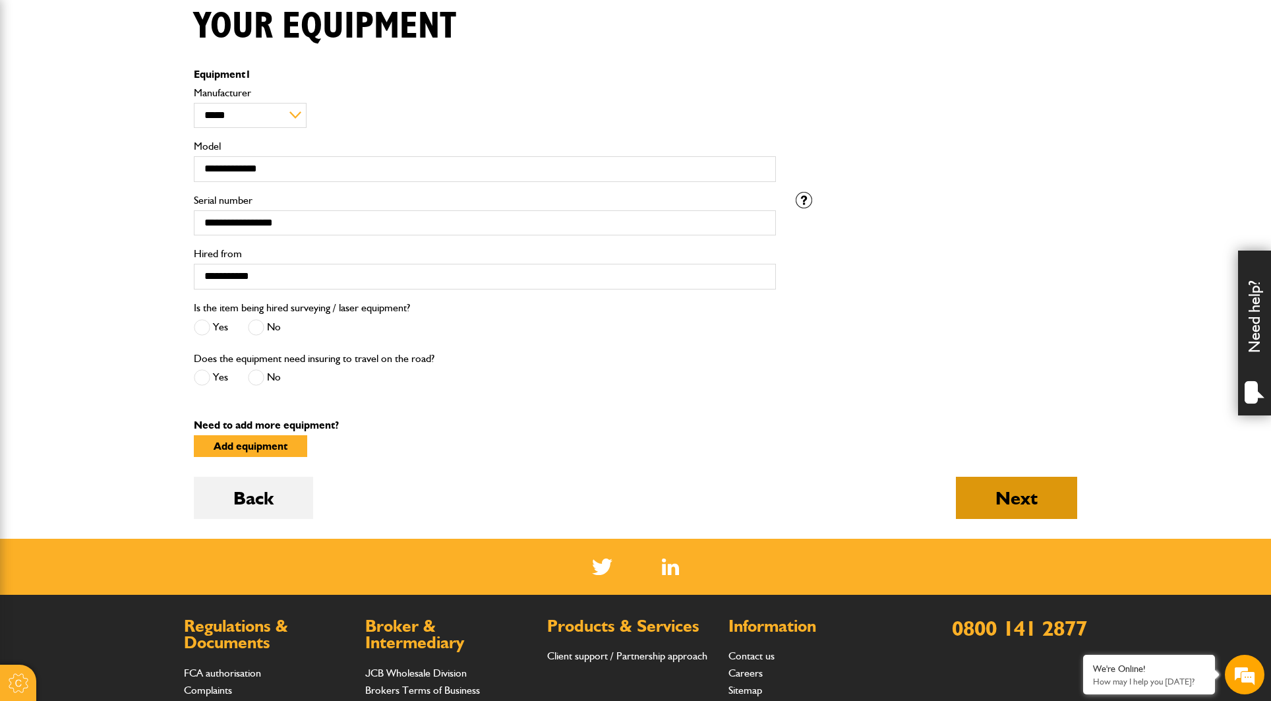
click at [1030, 492] on button "Next" at bounding box center [1016, 498] width 121 height 42
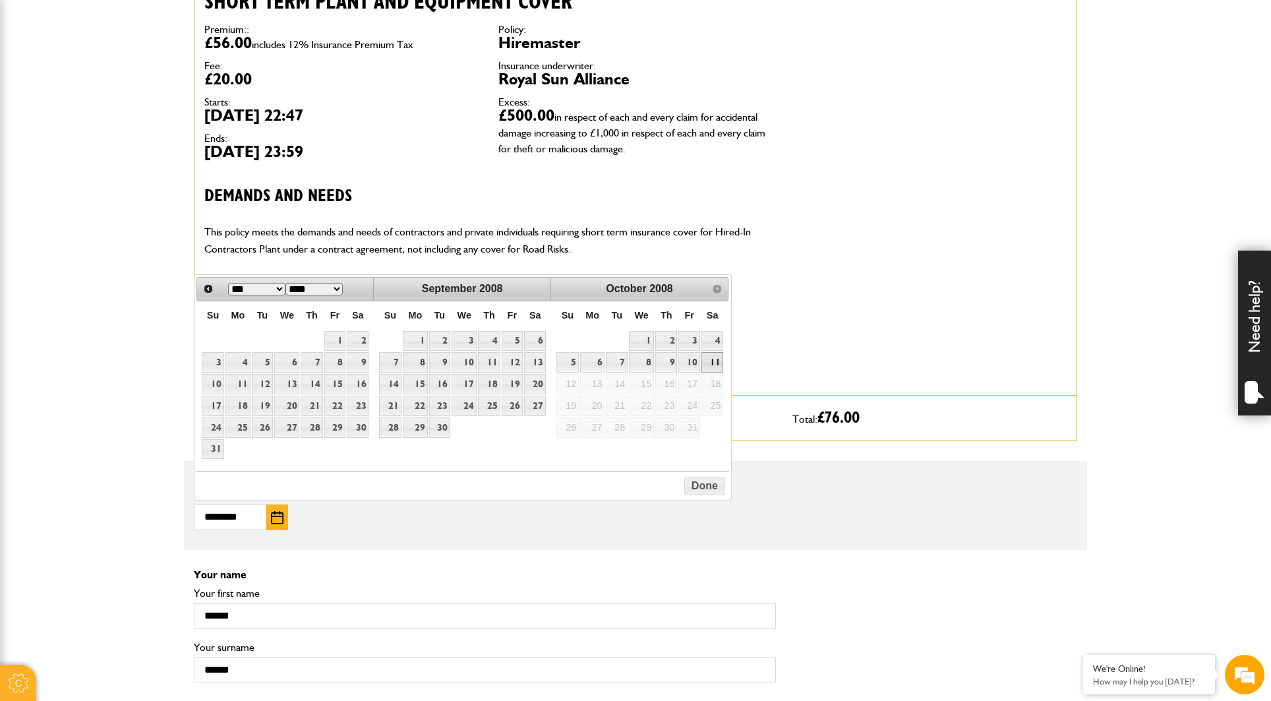
click at [287, 520] on button "button" at bounding box center [277, 517] width 22 height 26
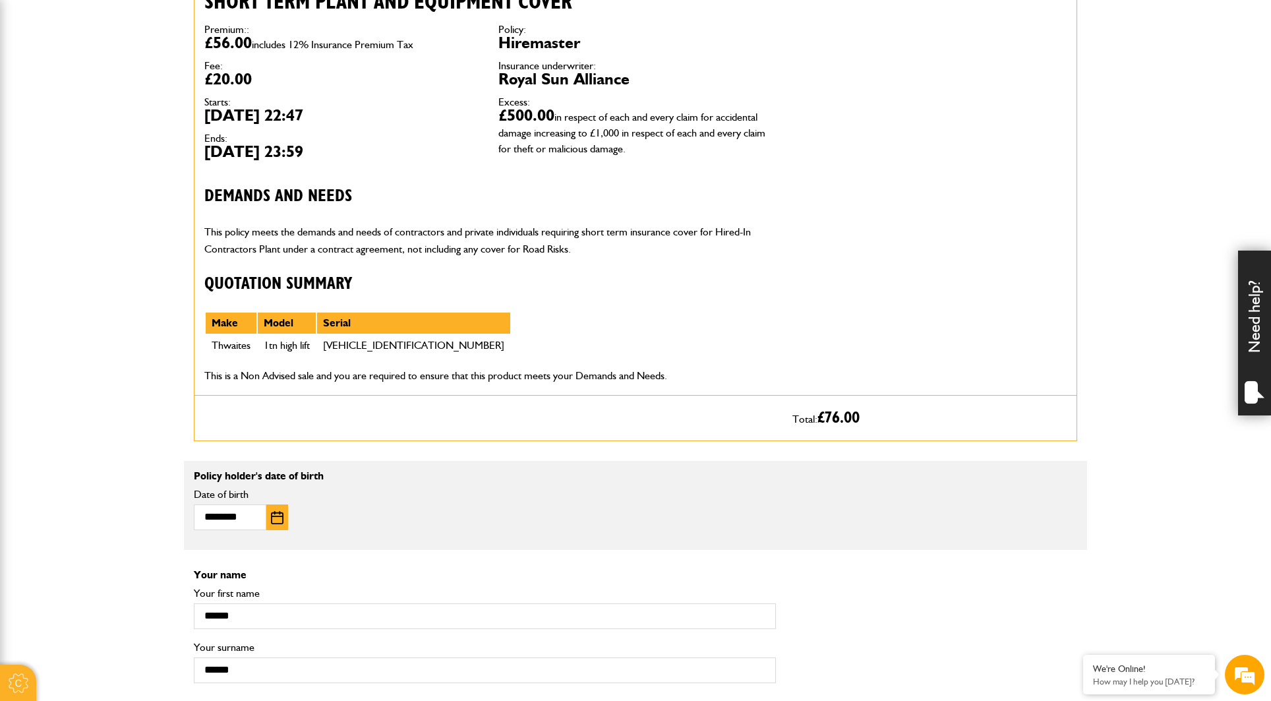
click at [279, 517] on img "button" at bounding box center [277, 517] width 13 height 13
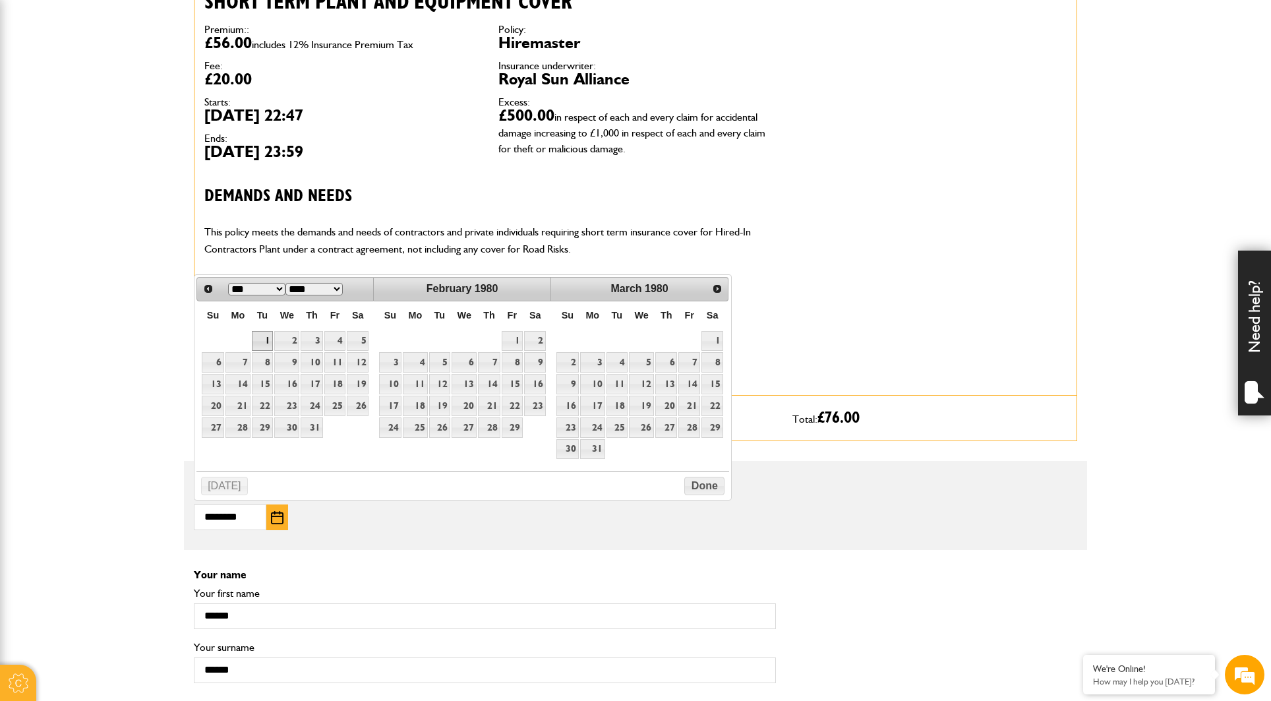
click at [269, 338] on link "1" at bounding box center [263, 341] width 22 height 20
type input "**********"
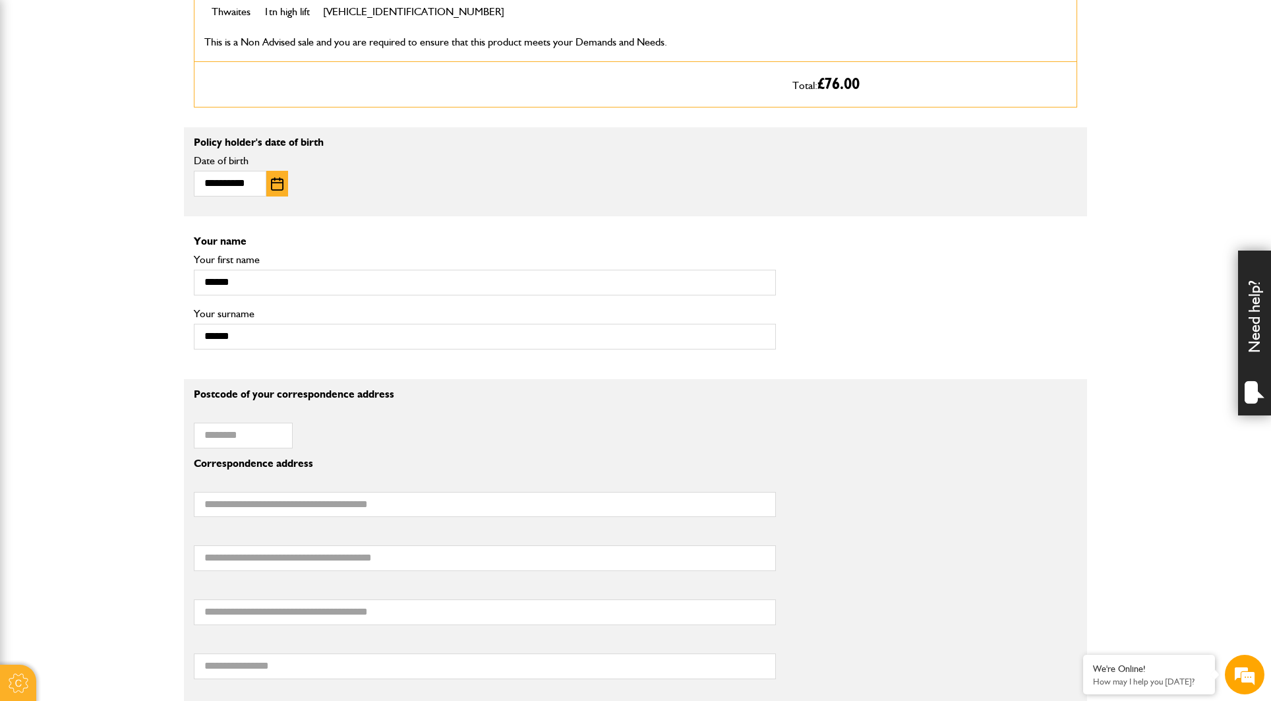
scroll to position [1030, 0]
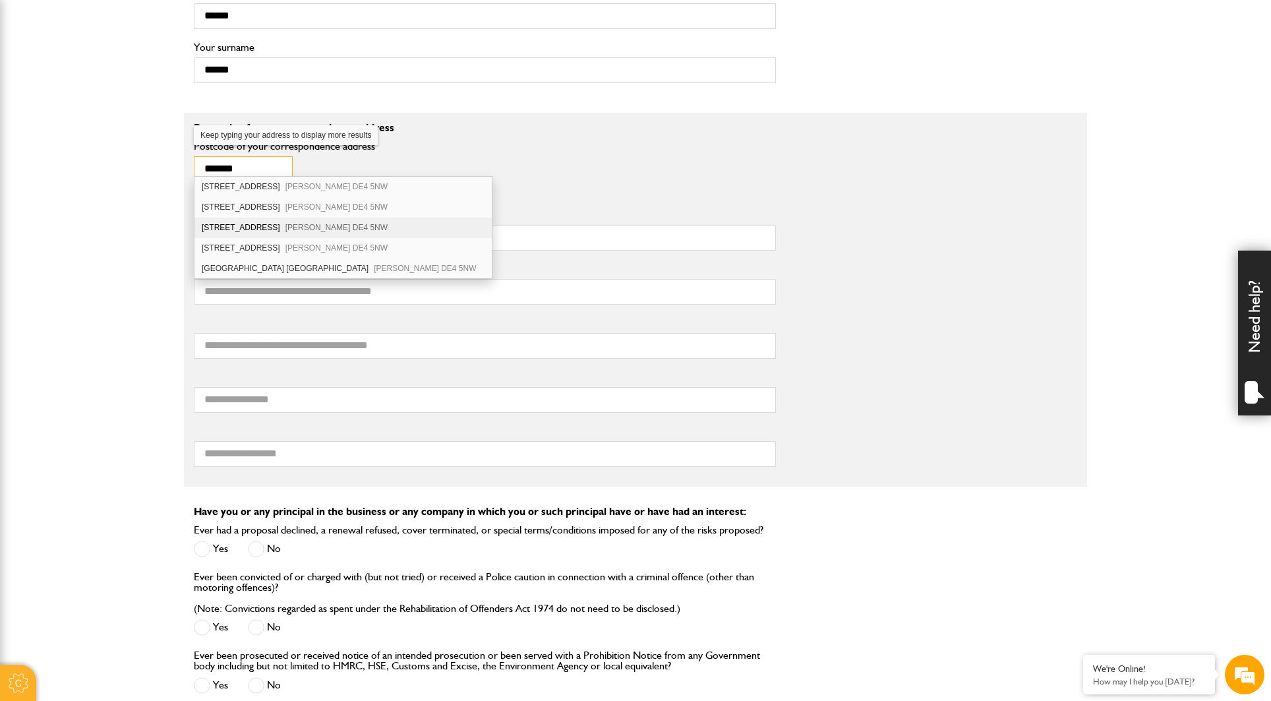
type input "*******"
click at [233, 223] on div "3 Millfield Court Matlock DE4 5NW" at bounding box center [342, 228] width 297 height 20
type input "**********"
type input "*******"
type input "**********"
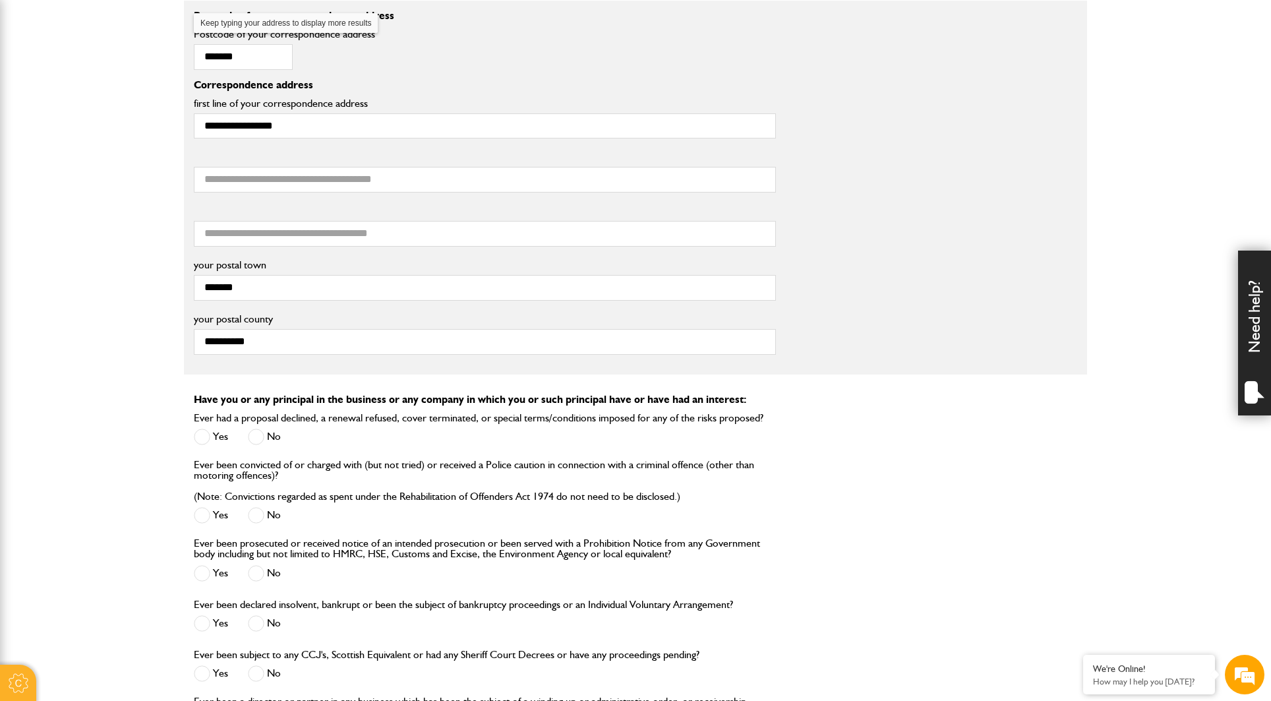
scroll to position [1258, 0]
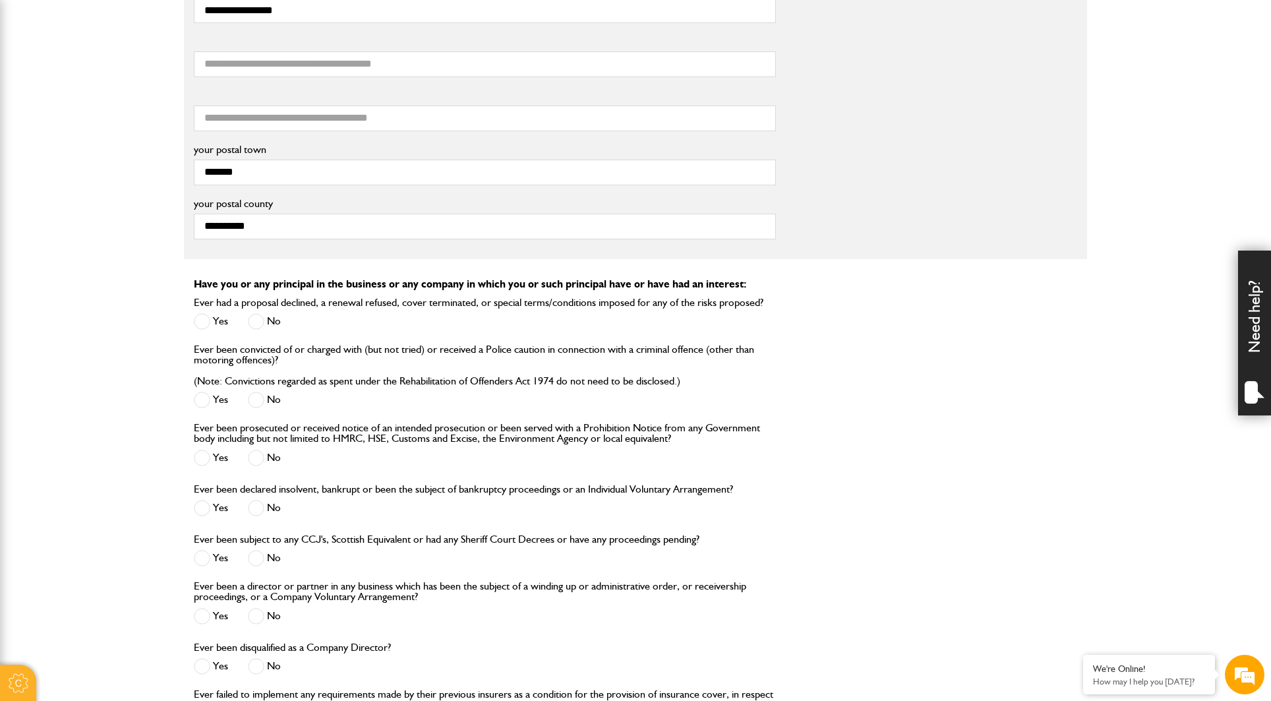
click at [258, 313] on span at bounding box center [256, 321] width 16 height 16
drag, startPoint x: 258, startPoint y: 389, endPoint x: 255, endPoint y: 432, distance: 43.0
click at [258, 392] on span at bounding box center [256, 400] width 16 height 16
drag, startPoint x: 258, startPoint y: 446, endPoint x: 248, endPoint y: 454, distance: 12.7
click at [258, 450] on span at bounding box center [256, 458] width 16 height 16
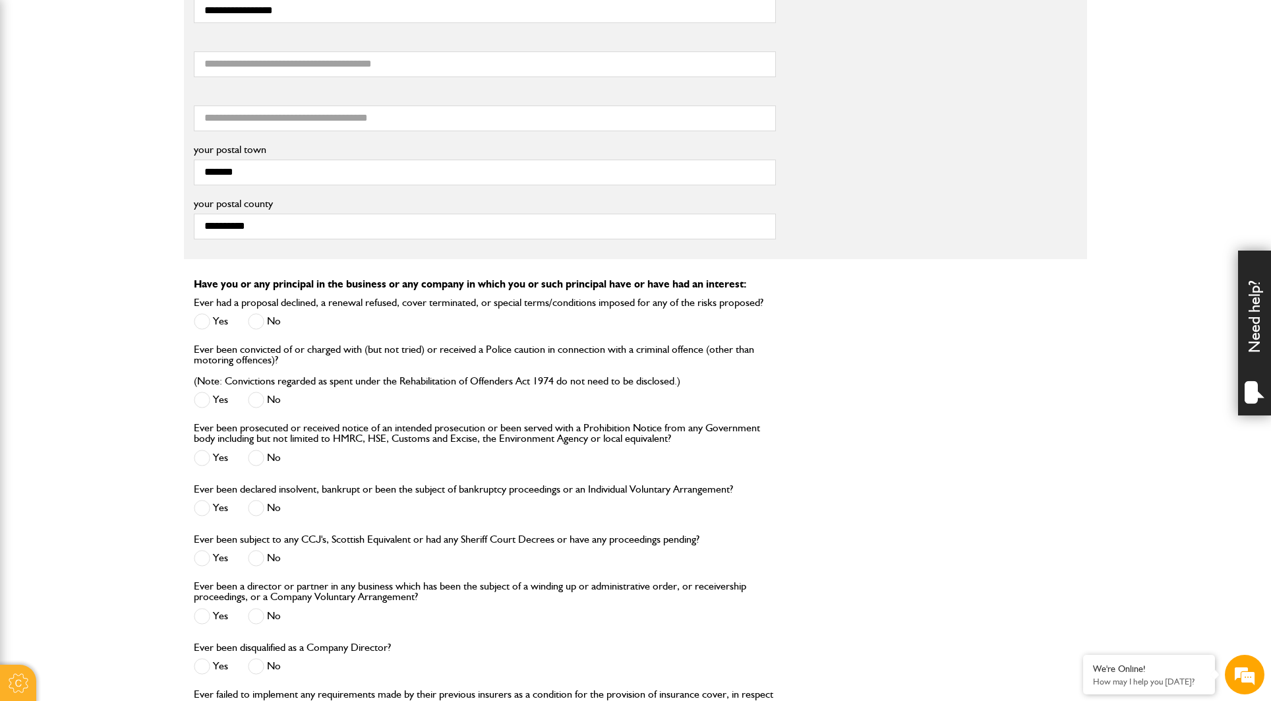
click at [259, 500] on span at bounding box center [256, 508] width 16 height 16
drag, startPoint x: 258, startPoint y: 551, endPoint x: 252, endPoint y: 596, distance: 45.9
click at [258, 552] on span at bounding box center [256, 558] width 16 height 16
click at [257, 608] on span at bounding box center [256, 616] width 16 height 16
click at [258, 658] on span at bounding box center [256, 666] width 16 height 16
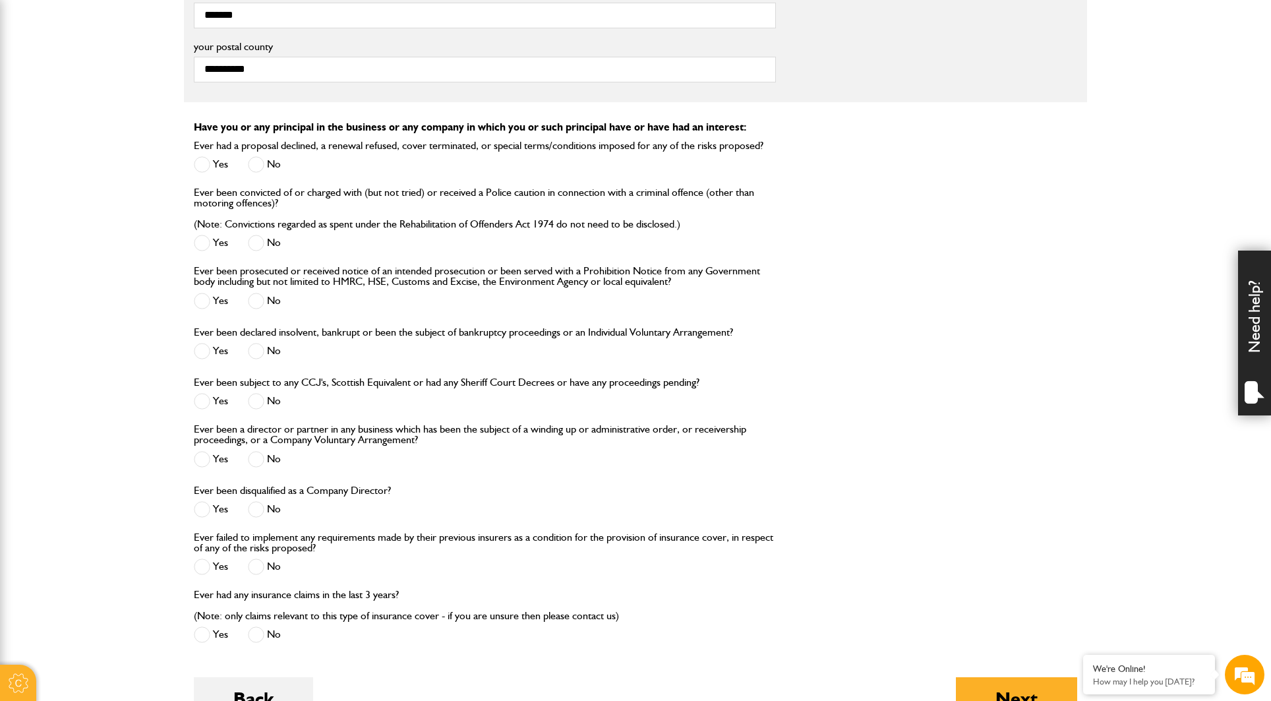
scroll to position [1567, 0]
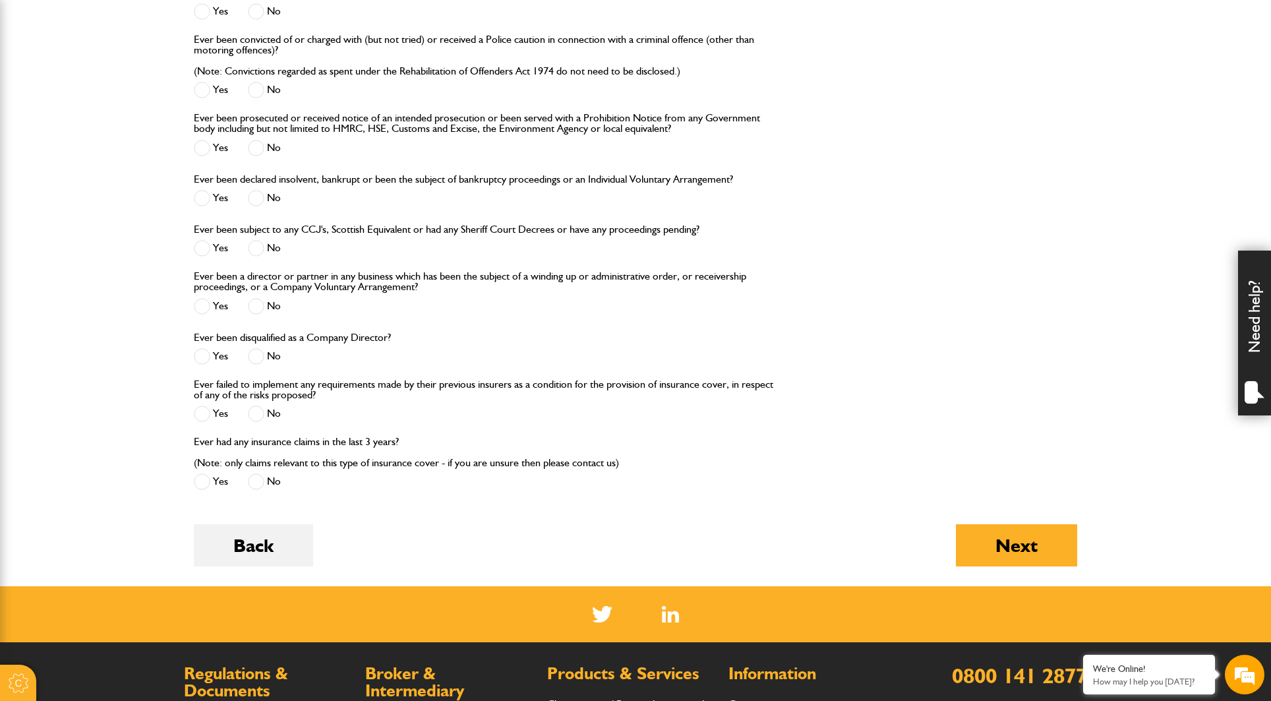
click at [262, 407] on span at bounding box center [256, 413] width 16 height 16
click at [252, 475] on span at bounding box center [256, 481] width 16 height 16
click at [958, 542] on button "Next" at bounding box center [1016, 545] width 121 height 42
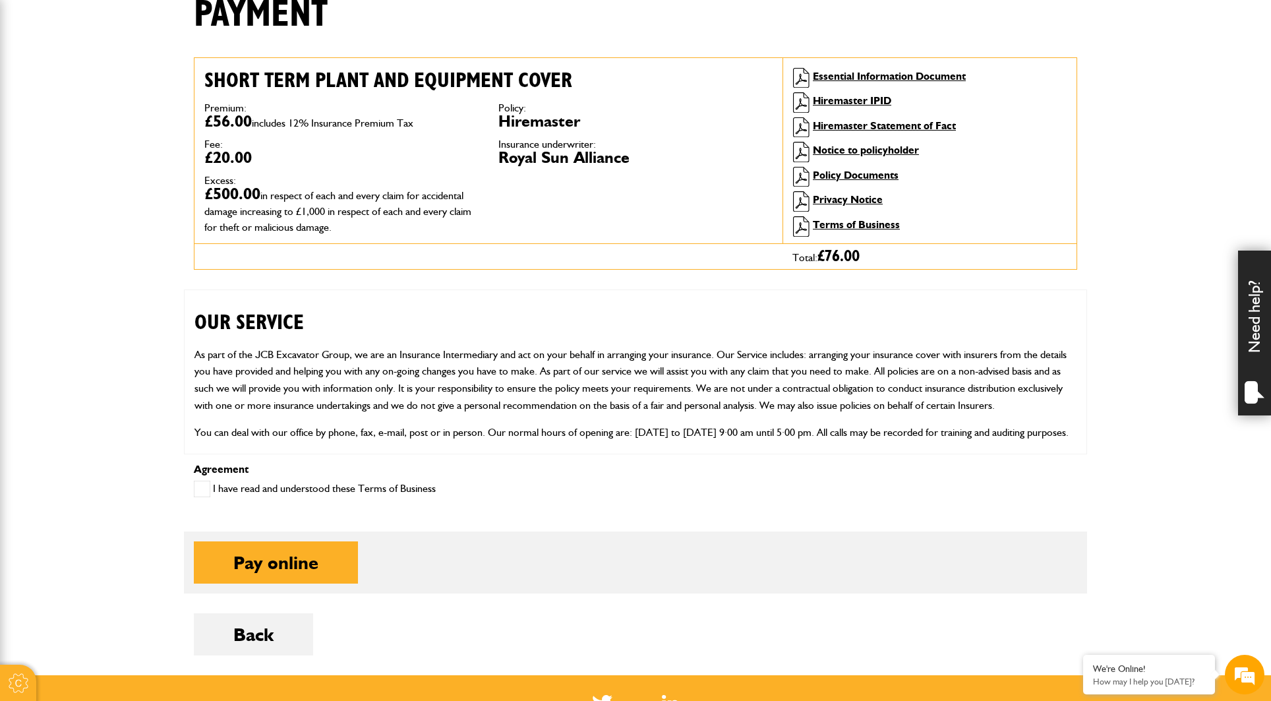
scroll to position [385, 0]
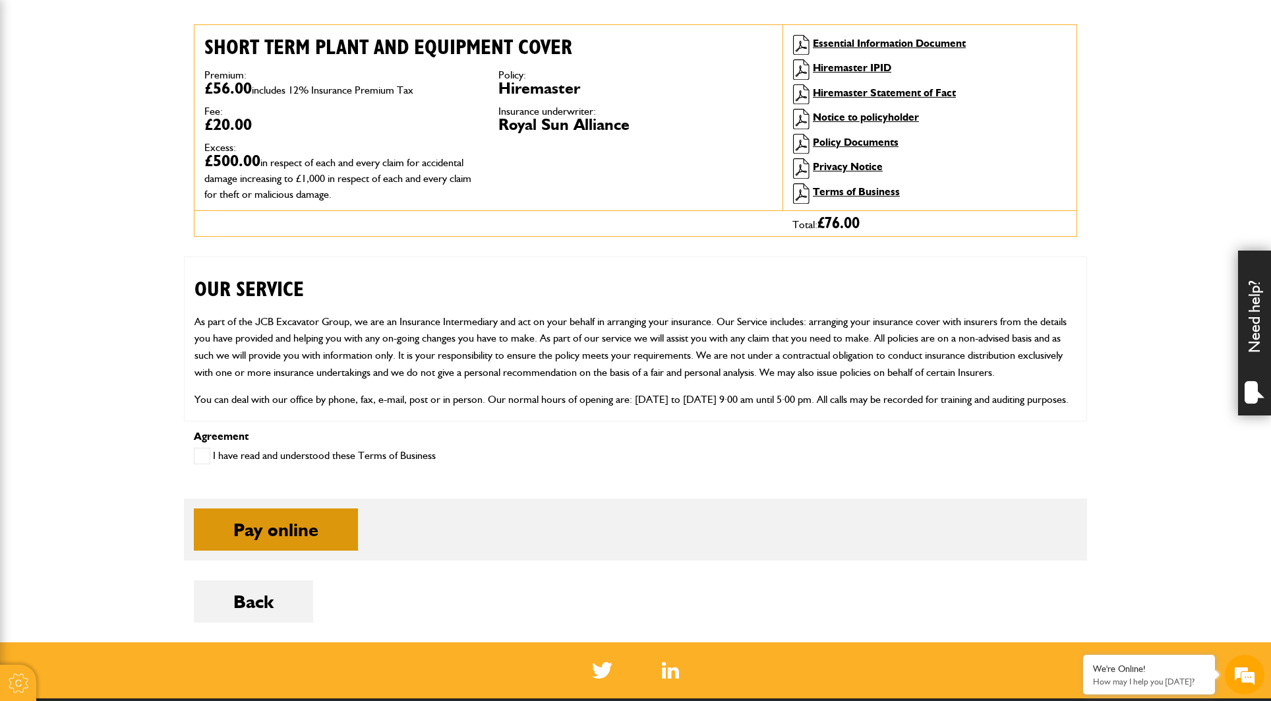
click at [310, 525] on button "Pay online" at bounding box center [276, 529] width 164 height 42
drag, startPoint x: 198, startPoint y: 450, endPoint x: 194, endPoint y: 456, distance: 7.7
click at [200, 453] on span at bounding box center [202, 456] width 16 height 16
click at [299, 530] on button "Pay online" at bounding box center [276, 529] width 164 height 42
